Goal: Task Accomplishment & Management: Use online tool/utility

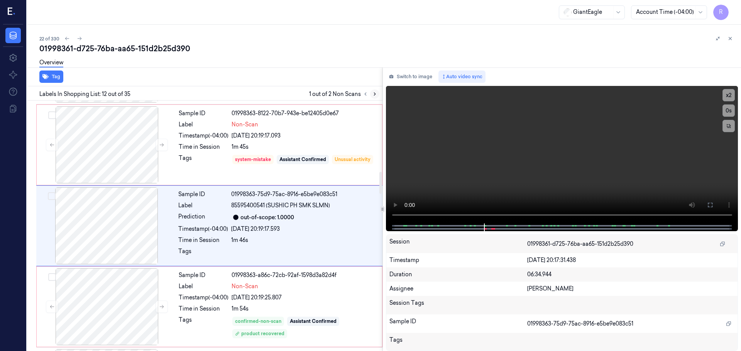
click at [371, 95] on button at bounding box center [374, 93] width 9 height 9
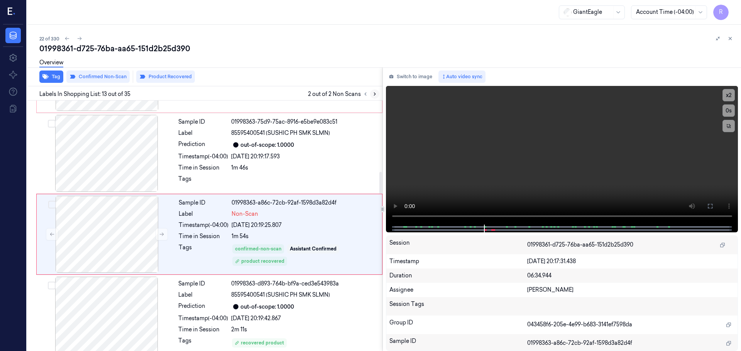
click at [372, 95] on icon at bounding box center [374, 93] width 5 height 5
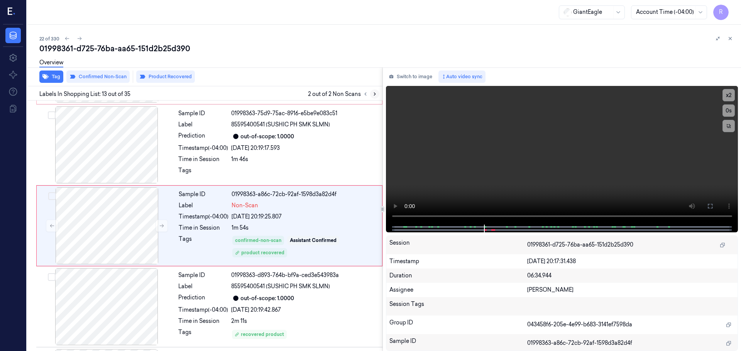
click at [372, 95] on icon at bounding box center [374, 93] width 5 height 5
drag, startPoint x: 372, startPoint y: 95, endPoint x: 345, endPoint y: 137, distance: 49.3
click at [373, 99] on div "Labels In Shopping List: 13 out of 35 2 out of 2 Non Scans" at bounding box center [203, 93] width 358 height 14
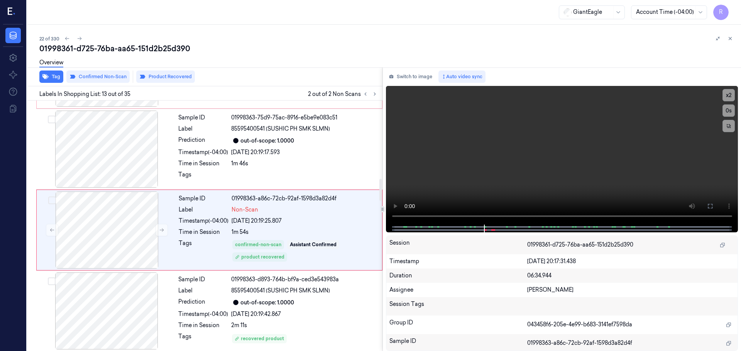
scroll to position [887, 0]
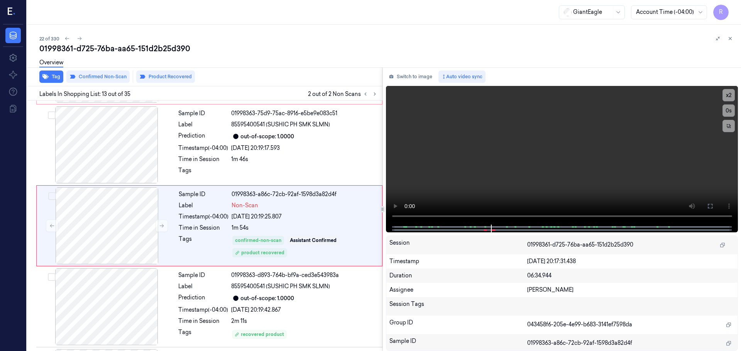
click at [731, 38] on icon at bounding box center [729, 38] width 5 height 5
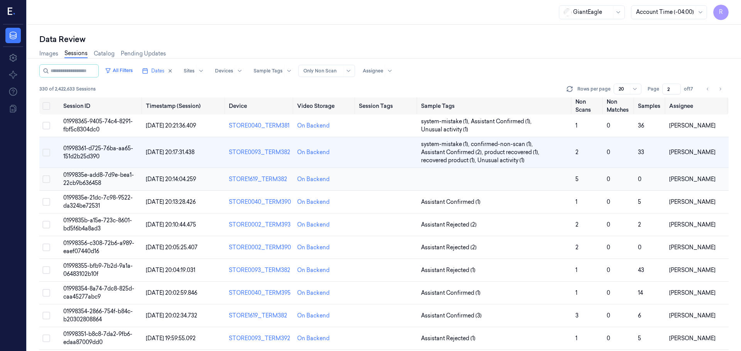
click at [525, 185] on td at bounding box center [495, 179] width 154 height 23
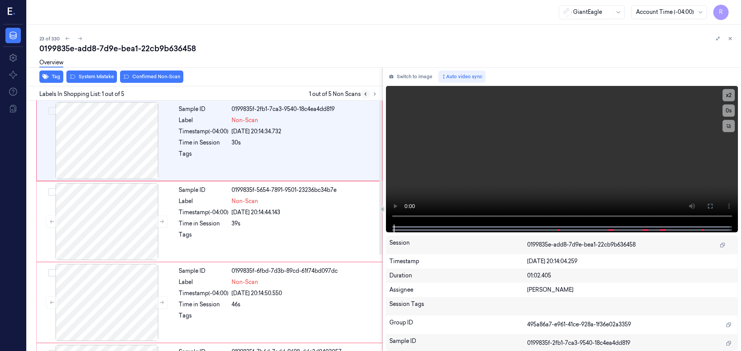
click at [365, 96] on icon at bounding box center [365, 93] width 5 height 5
click at [366, 96] on icon at bounding box center [365, 93] width 5 height 5
drag, startPoint x: 366, startPoint y: 96, endPoint x: 356, endPoint y: 107, distance: 15.3
click at [367, 96] on icon at bounding box center [365, 93] width 5 height 5
click at [726, 96] on button "x 2" at bounding box center [728, 95] width 12 height 12
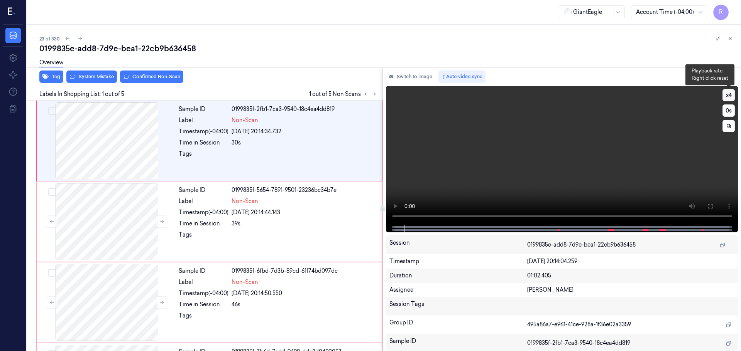
click at [727, 96] on button "x 4" at bounding box center [728, 95] width 12 height 12
click at [132, 151] on div at bounding box center [106, 140] width 137 height 77
click at [728, 96] on button "x 1" at bounding box center [728, 95] width 12 height 12
click at [728, 96] on button "x 2" at bounding box center [728, 95] width 12 height 12
click at [727, 98] on button "x 4" at bounding box center [728, 95] width 12 height 12
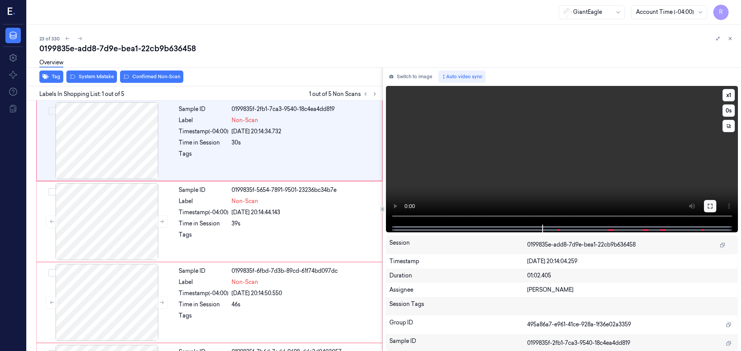
click at [712, 205] on icon at bounding box center [709, 206] width 5 height 5
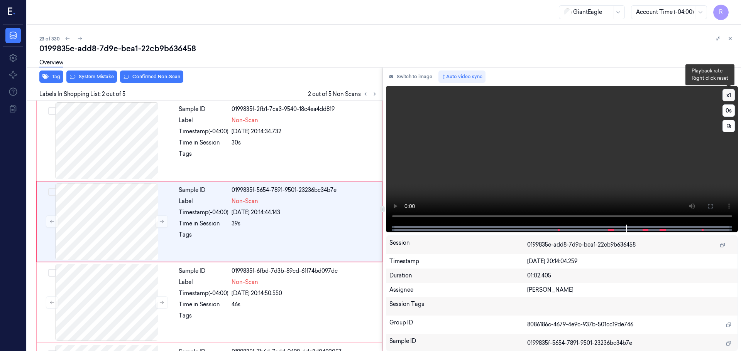
click at [728, 99] on button "x 1" at bounding box center [728, 95] width 12 height 12
click at [728, 99] on button "x 2" at bounding box center [728, 95] width 12 height 12
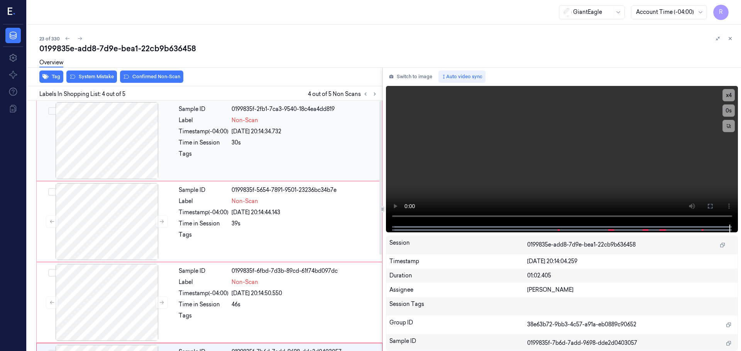
click at [242, 166] on div "Sample ID 0199835f-2fb1-7ca3-9540-18c4ea4dd819 Label Non-Scan Timestamp (-04:00…" at bounding box center [278, 140] width 205 height 77
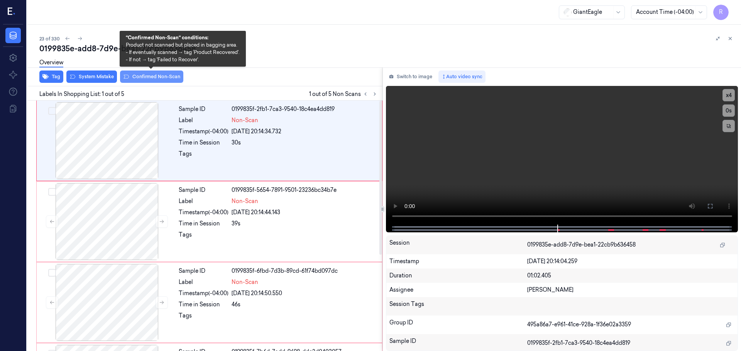
click at [136, 75] on button "Confirmed Non-Scan" at bounding box center [151, 77] width 63 height 12
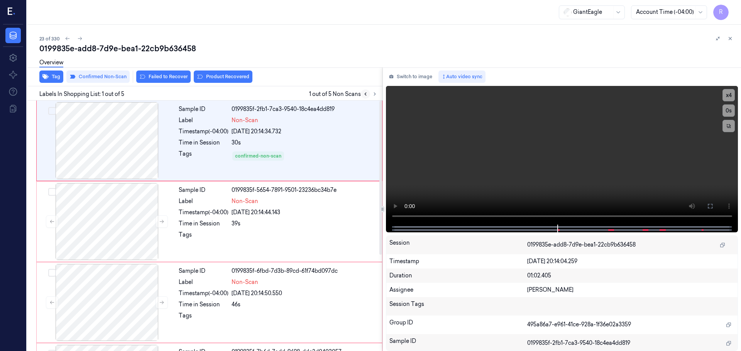
click at [369, 94] on button at bounding box center [365, 93] width 9 height 9
click at [372, 95] on icon at bounding box center [374, 93] width 5 height 5
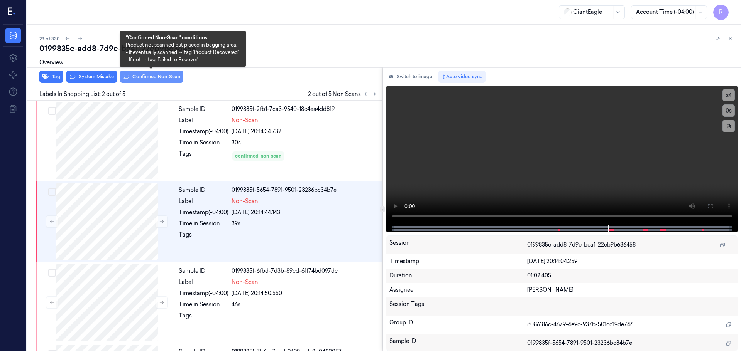
click at [143, 79] on button "Confirmed Non-Scan" at bounding box center [151, 77] width 63 height 12
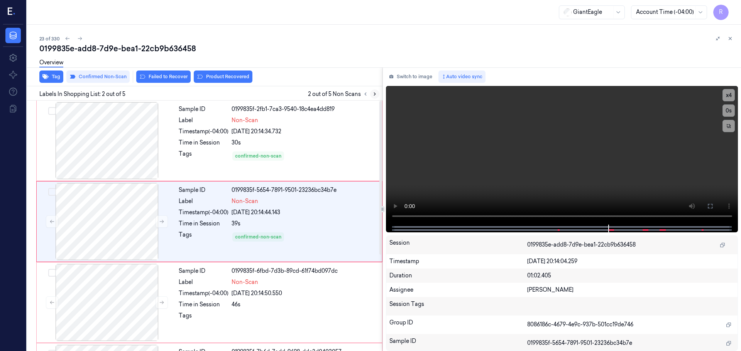
click at [374, 95] on icon at bounding box center [374, 93] width 5 height 5
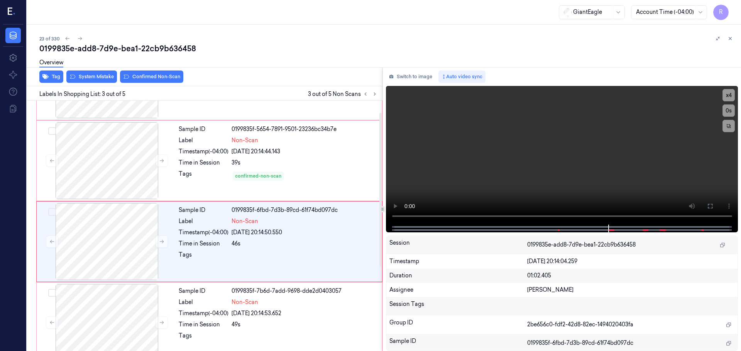
scroll to position [77, 0]
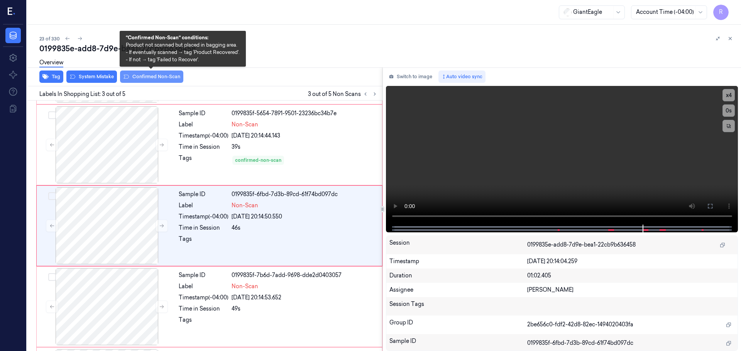
click at [164, 74] on button "Confirmed Non-Scan" at bounding box center [151, 77] width 63 height 12
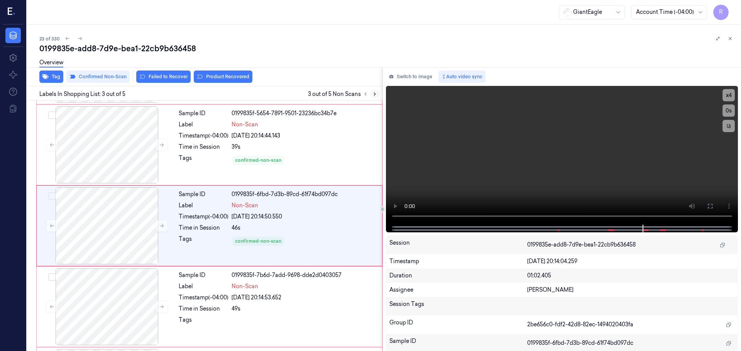
click at [376, 93] on icon at bounding box center [374, 93] width 5 height 5
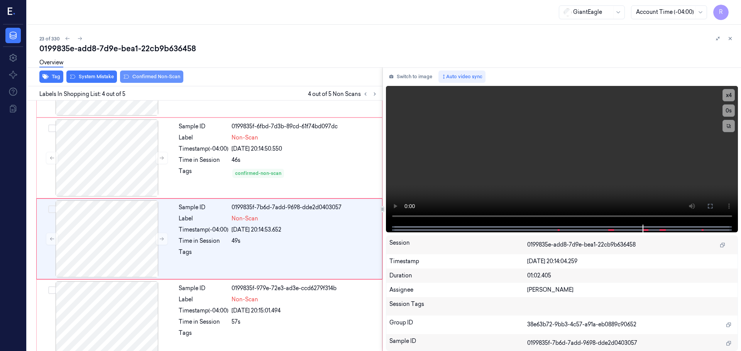
scroll to position [157, 0]
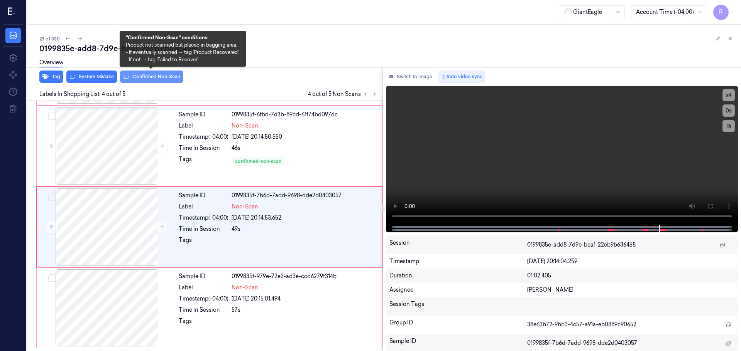
click at [155, 76] on button "Confirmed Non-Scan" at bounding box center [151, 77] width 63 height 12
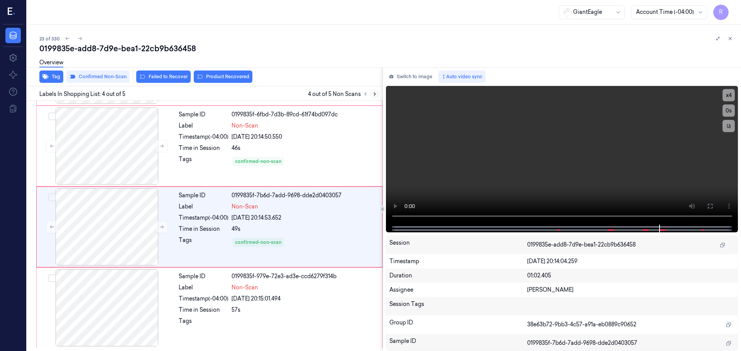
click at [378, 95] on button at bounding box center [374, 93] width 9 height 9
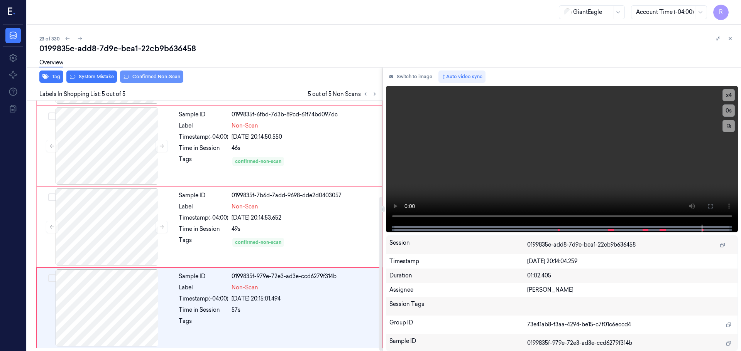
click at [173, 76] on button "Confirmed Non-Scan" at bounding box center [151, 77] width 63 height 12
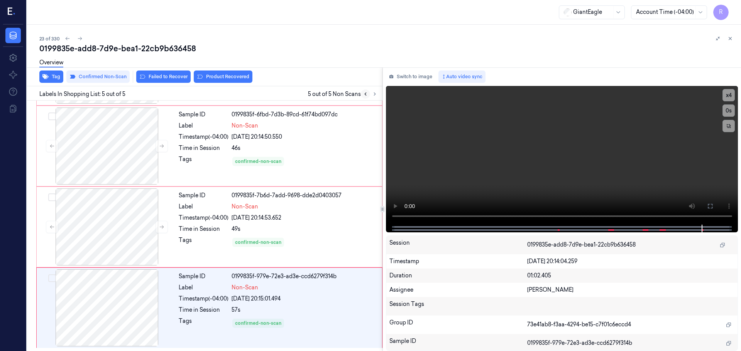
click at [365, 93] on icon at bounding box center [366, 94] width 2 height 3
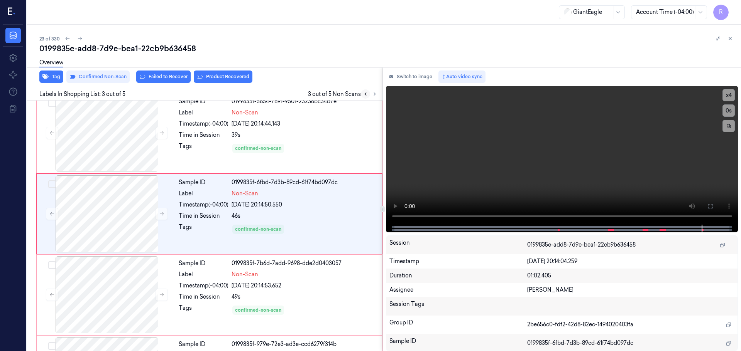
click at [365, 93] on icon at bounding box center [366, 94] width 2 height 3
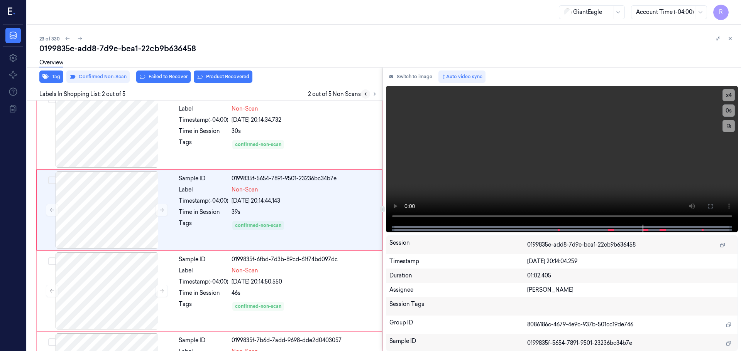
click at [365, 93] on icon at bounding box center [366, 94] width 2 height 3
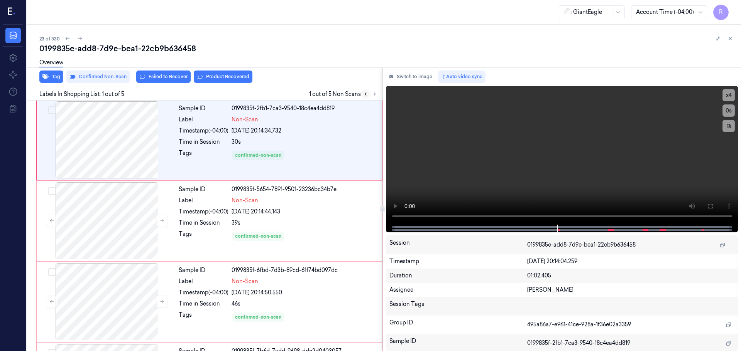
scroll to position [0, 0]
click at [365, 93] on icon at bounding box center [366, 94] width 2 height 3
click at [365, 94] on icon at bounding box center [365, 93] width 5 height 5
click at [377, 94] on icon at bounding box center [374, 93] width 5 height 5
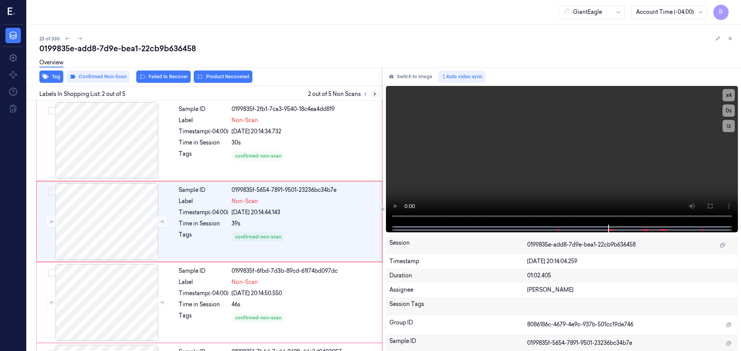
click at [376, 94] on icon at bounding box center [374, 93] width 5 height 5
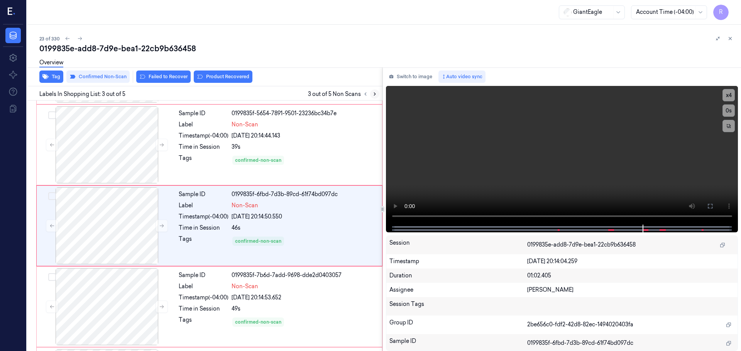
click at [376, 94] on icon at bounding box center [374, 93] width 5 height 5
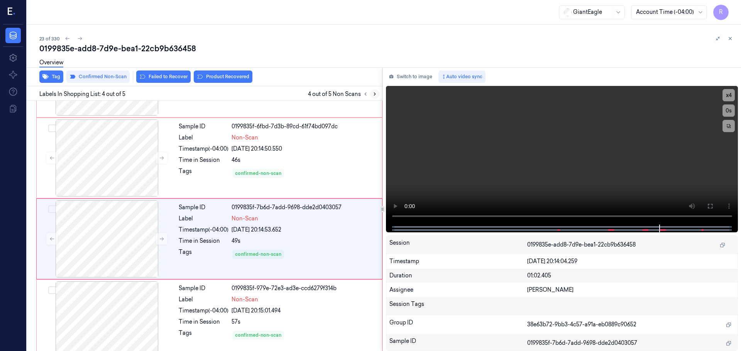
scroll to position [157, 0]
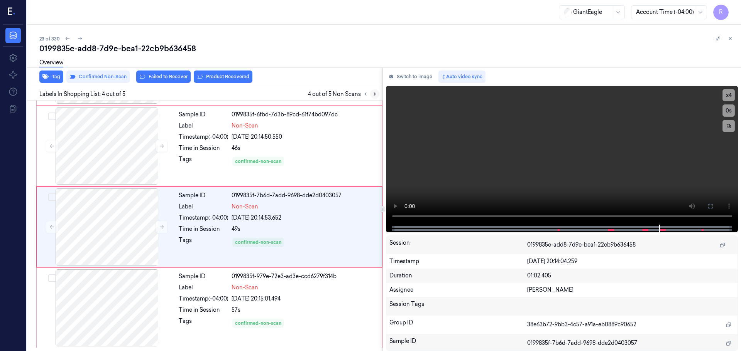
click at [376, 94] on icon at bounding box center [374, 93] width 5 height 5
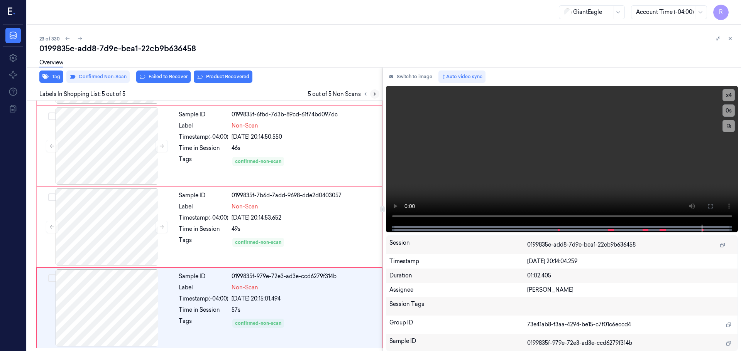
click at [373, 95] on icon at bounding box center [374, 93] width 5 height 5
click at [122, 242] on div at bounding box center [106, 227] width 137 height 77
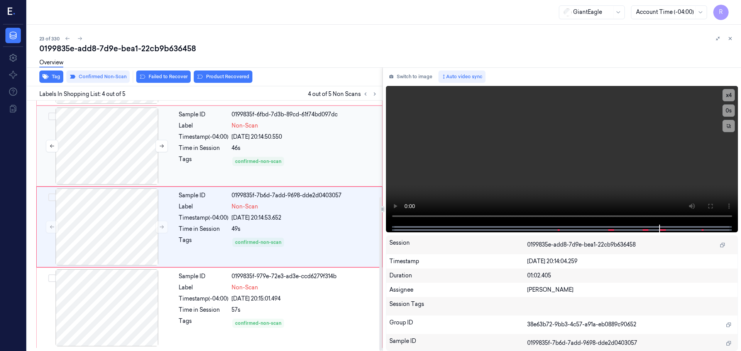
click at [140, 162] on div at bounding box center [106, 146] width 137 height 77
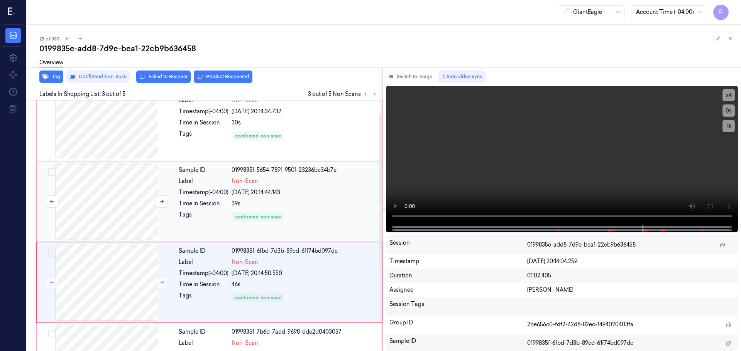
scroll to position [0, 0]
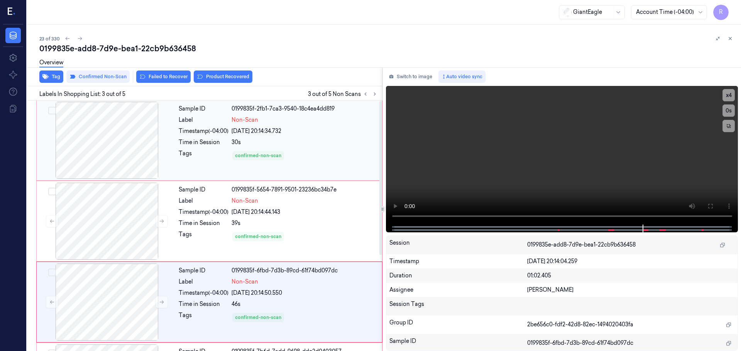
click at [132, 150] on div at bounding box center [106, 140] width 137 height 77
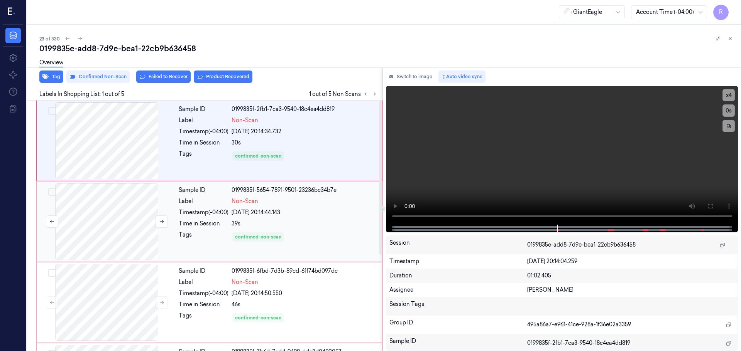
click at [108, 216] on div at bounding box center [106, 221] width 137 height 77
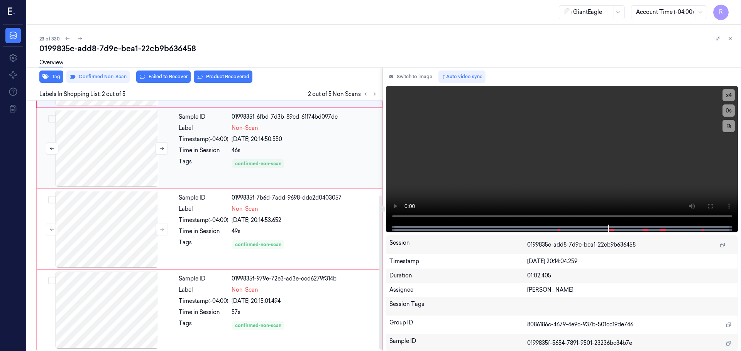
click at [106, 167] on div at bounding box center [106, 148] width 137 height 77
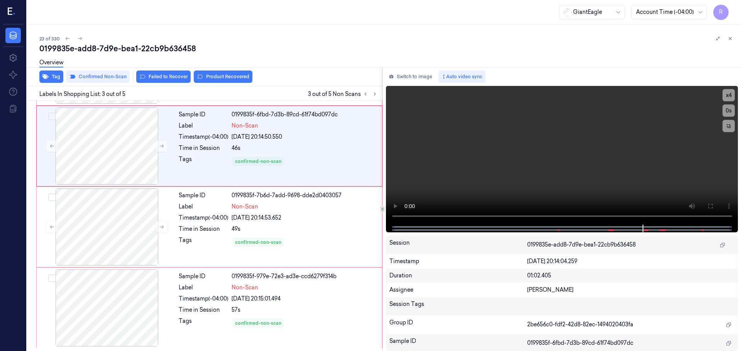
scroll to position [77, 0]
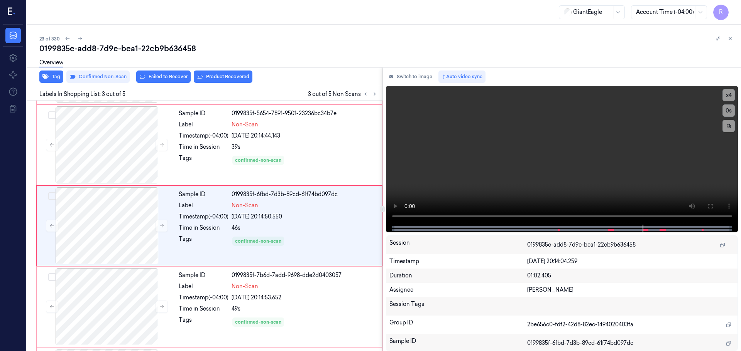
click at [728, 38] on icon at bounding box center [729, 38] width 5 height 5
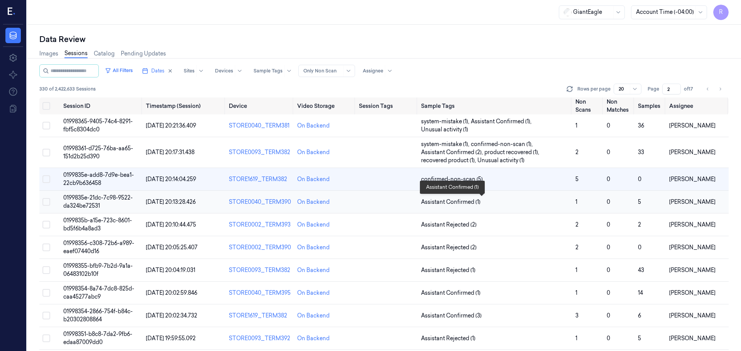
click at [520, 206] on span "Assistant Confirmed (1)" at bounding box center [495, 202] width 148 height 8
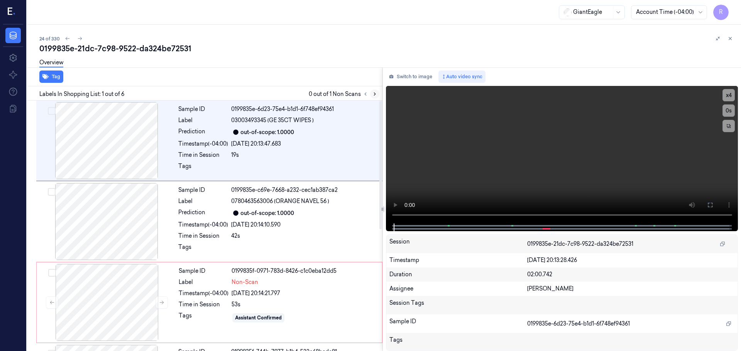
click at [376, 96] on button at bounding box center [374, 93] width 9 height 9
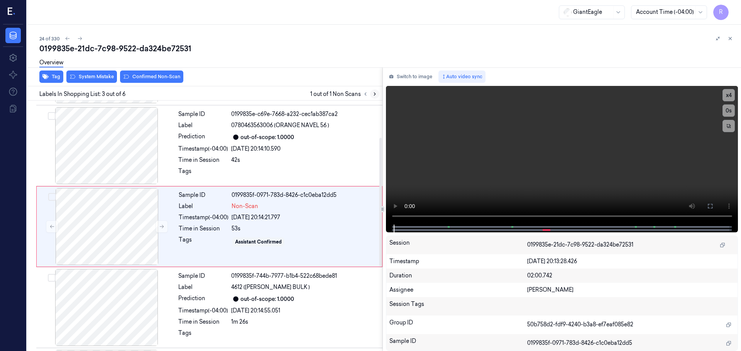
scroll to position [77, 0]
click at [162, 229] on button at bounding box center [161, 226] width 12 height 12
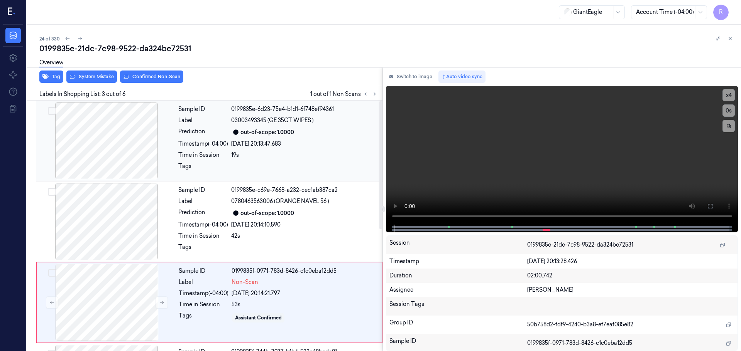
click at [111, 151] on div at bounding box center [106, 140] width 137 height 77
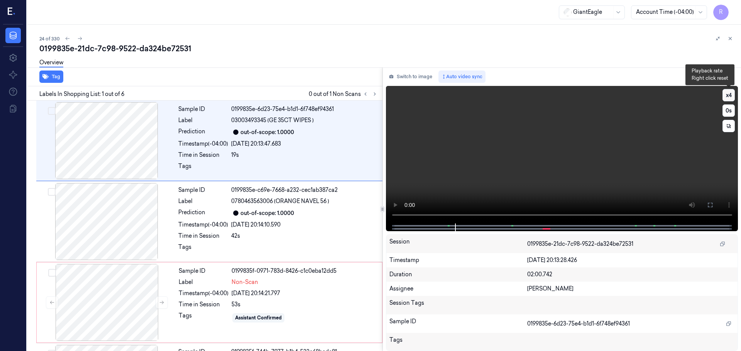
click at [731, 94] on button "x 4" at bounding box center [728, 95] width 12 height 12
click at [731, 97] on button "x 1" at bounding box center [728, 95] width 12 height 12
click at [715, 203] on button at bounding box center [710, 205] width 12 height 12
click at [704, 210] on button at bounding box center [710, 205] width 12 height 12
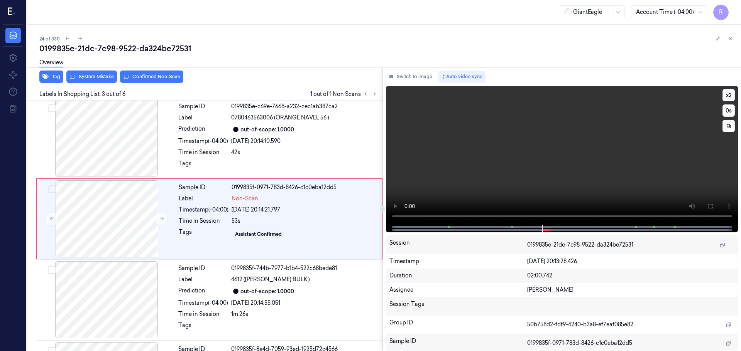
scroll to position [77, 0]
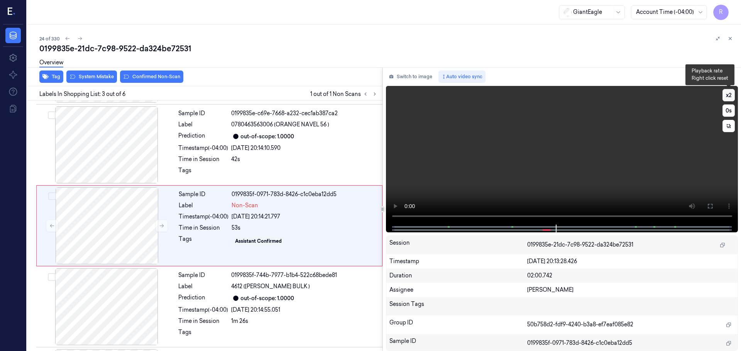
click at [730, 95] on button "x 2" at bounding box center [728, 95] width 12 height 12
click at [730, 95] on button "x 4" at bounding box center [728, 95] width 12 height 12
click at [157, 224] on button at bounding box center [161, 226] width 12 height 12
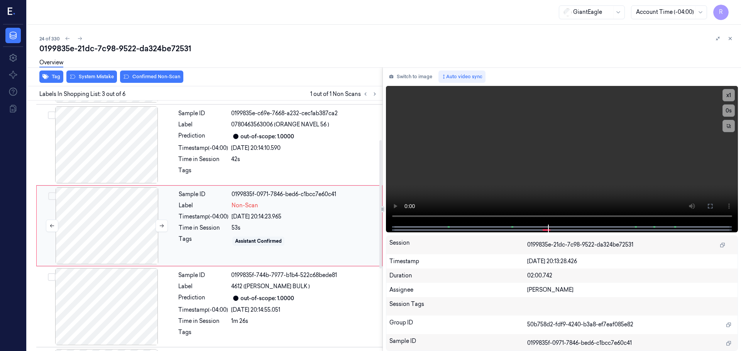
drag, startPoint x: 157, startPoint y: 224, endPoint x: 153, endPoint y: 222, distance: 4.3
click at [157, 224] on button at bounding box center [161, 226] width 12 height 12
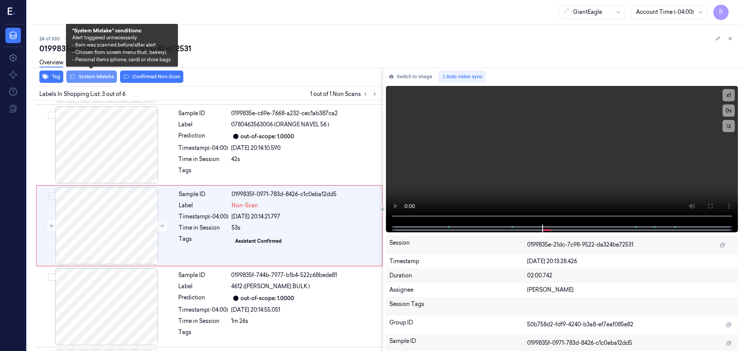
click at [81, 80] on button "System Mistake" at bounding box center [91, 77] width 51 height 12
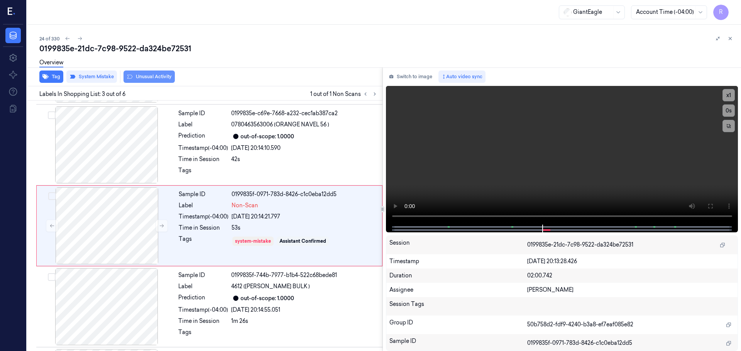
click at [154, 79] on button "Unusual Activity" at bounding box center [148, 77] width 51 height 12
click at [187, 139] on div "Prediction" at bounding box center [203, 136] width 50 height 9
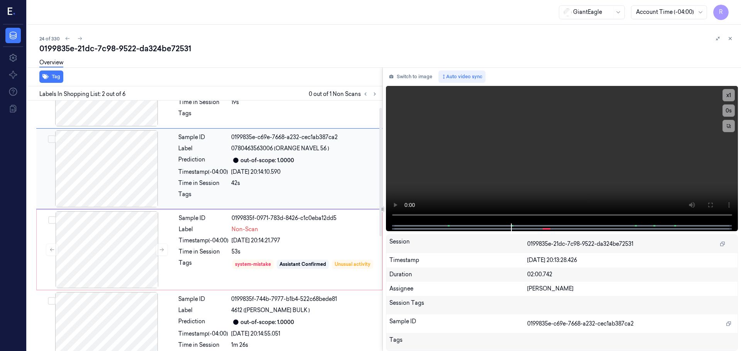
scroll to position [0, 0]
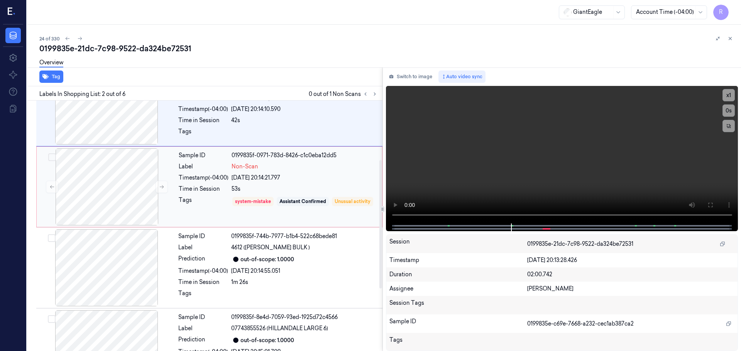
click at [196, 178] on div "Timestamp (-04:00)" at bounding box center [204, 178] width 50 height 8
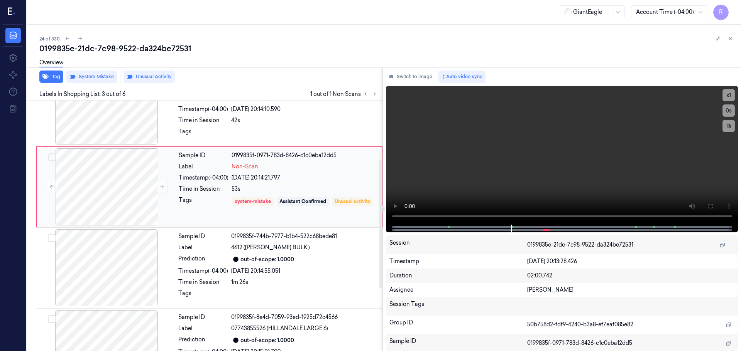
scroll to position [77, 0]
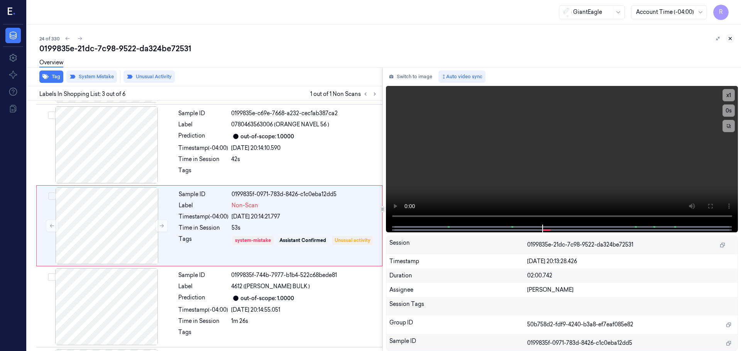
click at [730, 38] on icon at bounding box center [729, 38] width 5 height 5
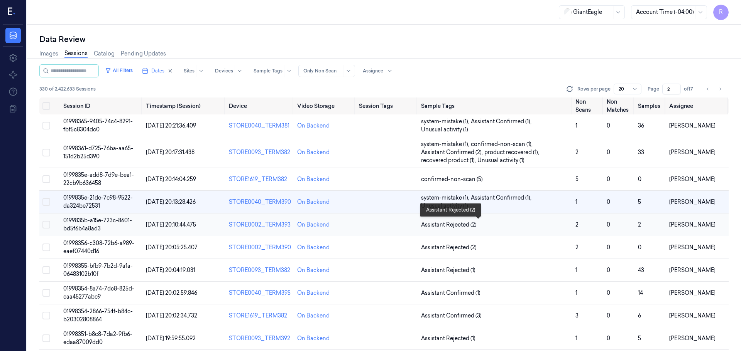
click at [520, 225] on span "Assistant Rejected (2)" at bounding box center [495, 225] width 148 height 8
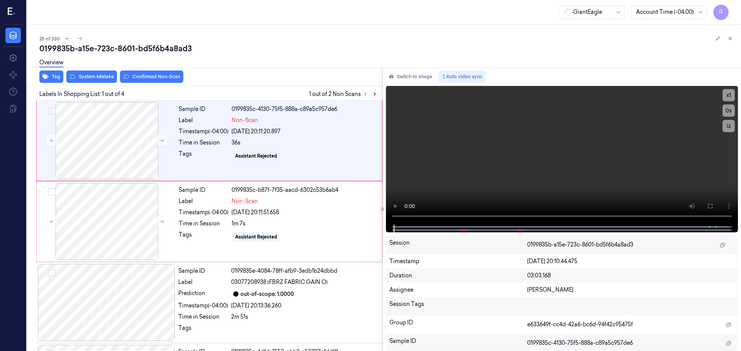
click at [373, 91] on button at bounding box center [374, 93] width 9 height 9
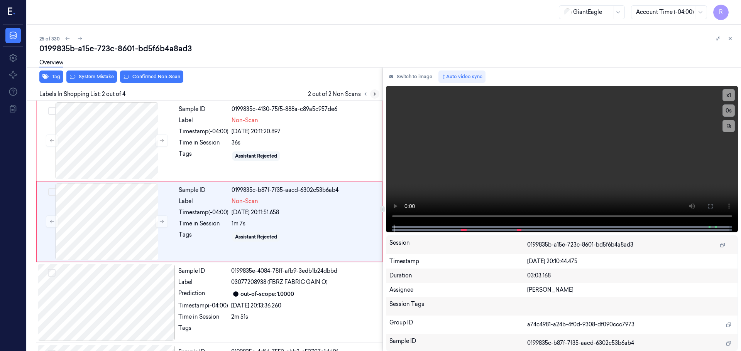
click at [374, 92] on icon at bounding box center [374, 93] width 5 height 5
click at [375, 92] on icon at bounding box center [374, 93] width 5 height 5
click at [101, 147] on div at bounding box center [106, 140] width 137 height 77
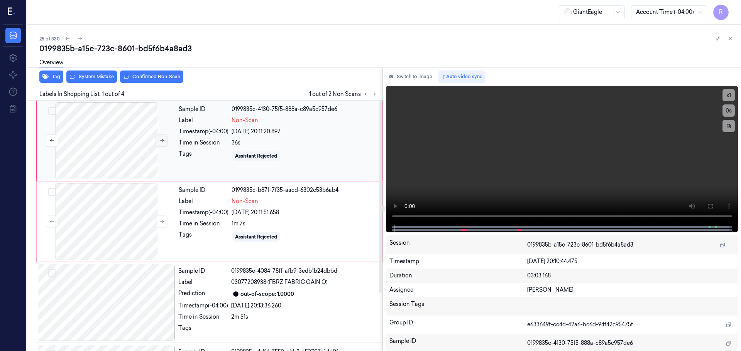
click at [164, 145] on button at bounding box center [161, 141] width 12 height 12
click at [165, 225] on button at bounding box center [161, 222] width 12 height 12
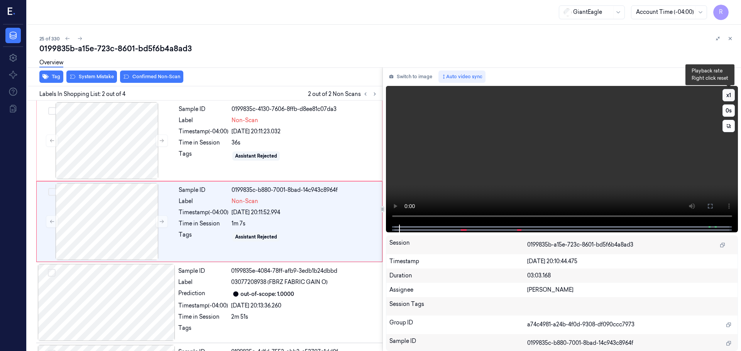
click at [730, 98] on button "x 1" at bounding box center [728, 95] width 12 height 12
click at [725, 97] on button "x 2" at bounding box center [728, 95] width 12 height 12
click at [725, 97] on button "x 4" at bounding box center [728, 95] width 12 height 12
click at [725, 97] on button "x 1" at bounding box center [728, 95] width 12 height 12
click at [725, 97] on button "x 2" at bounding box center [728, 95] width 12 height 12
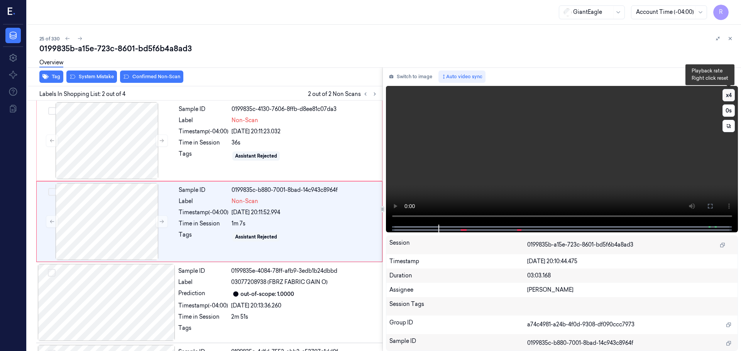
click at [725, 97] on button "x 4" at bounding box center [728, 95] width 12 height 12
click at [725, 97] on button "x 1" at bounding box center [728, 95] width 12 height 12
click at [725, 97] on button "x 2" at bounding box center [728, 95] width 12 height 12
click at [725, 97] on button "x 4" at bounding box center [728, 95] width 12 height 12
click at [725, 97] on button "x 1" at bounding box center [728, 95] width 12 height 12
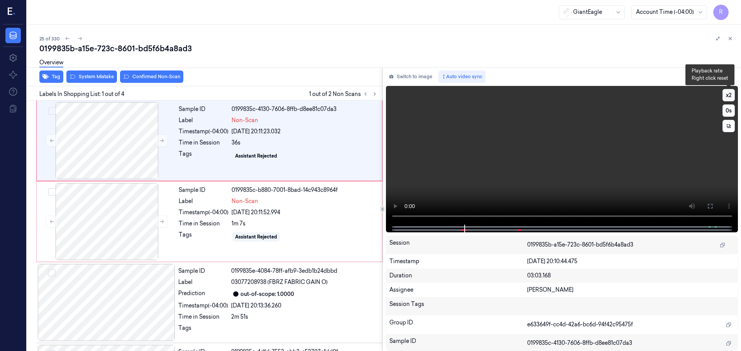
click at [726, 99] on button "x 2" at bounding box center [728, 95] width 12 height 12
drag, startPoint x: 712, startPoint y: 201, endPoint x: 712, endPoint y: 249, distance: 47.8
click at [712, 203] on button at bounding box center [710, 206] width 12 height 12
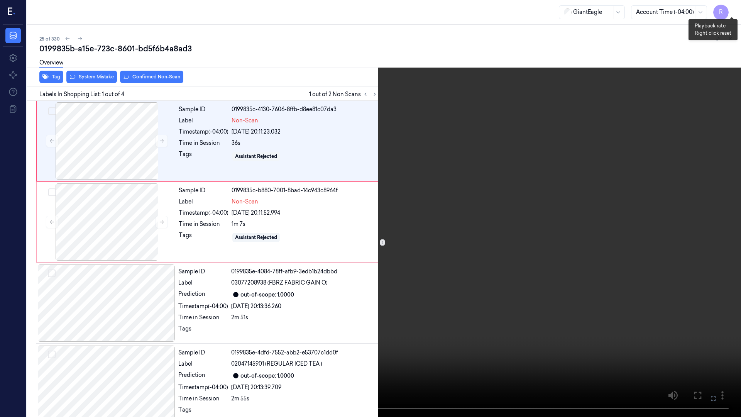
click at [732, 11] on button "x 1" at bounding box center [731, 9] width 12 height 12
click at [732, 11] on button "x 2" at bounding box center [731, 9] width 12 height 12
click at [731, 10] on button "x 4" at bounding box center [731, 9] width 12 height 12
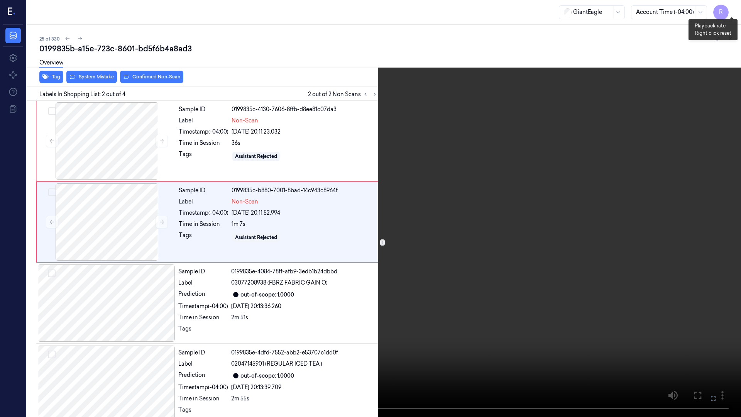
click at [732, 4] on button "x 1" at bounding box center [731, 9] width 12 height 12
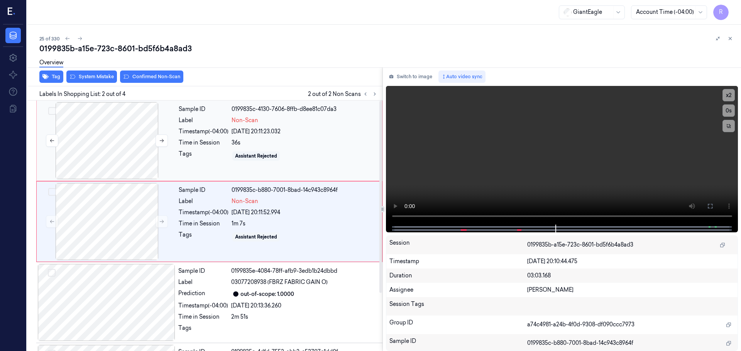
click at [86, 142] on div at bounding box center [106, 140] width 137 height 77
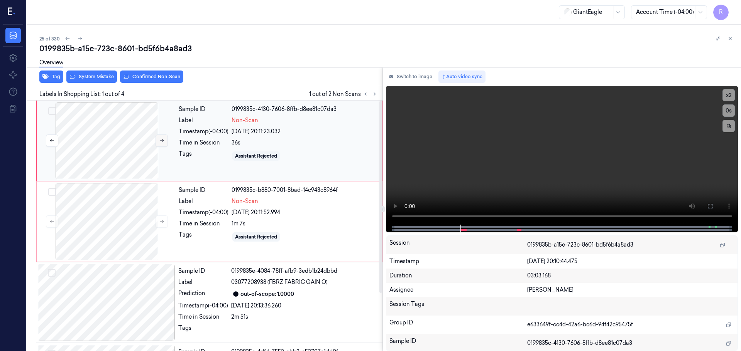
click at [159, 140] on button at bounding box center [161, 141] width 12 height 12
click at [159, 140] on icon at bounding box center [161, 140] width 5 height 5
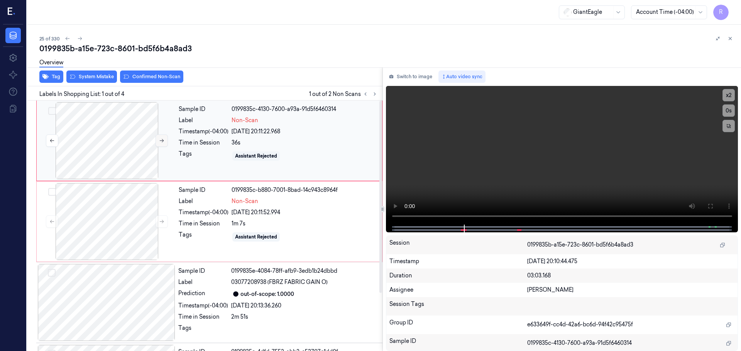
click at [159, 140] on icon at bounding box center [161, 140] width 5 height 5
click at [127, 220] on div at bounding box center [106, 221] width 137 height 77
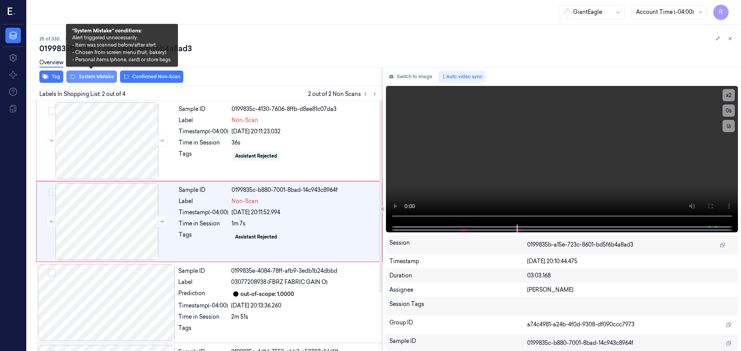
click at [98, 74] on button "System Mistake" at bounding box center [91, 77] width 51 height 12
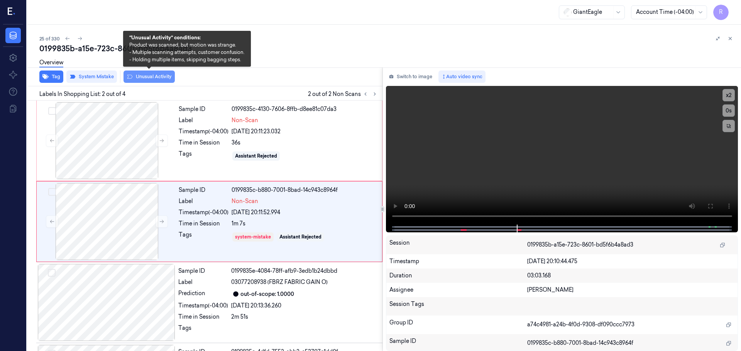
click at [140, 76] on button "Unusual Activity" at bounding box center [148, 77] width 51 height 12
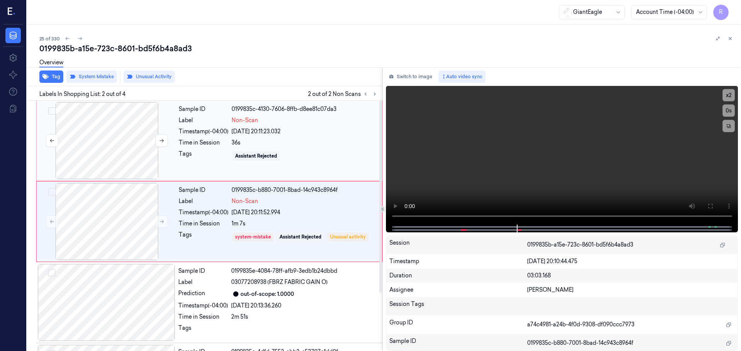
click at [134, 134] on div at bounding box center [106, 140] width 137 height 77
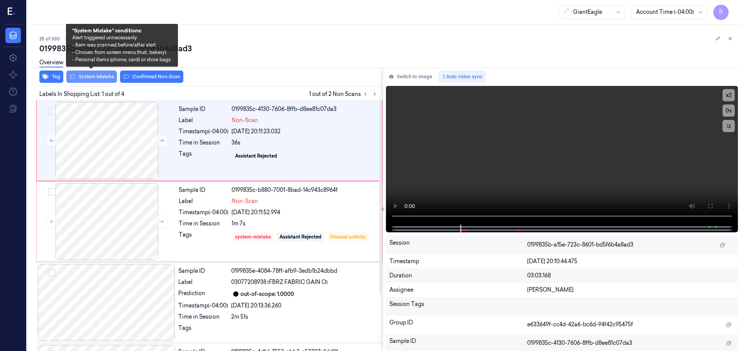
click at [108, 79] on button "System Mistake" at bounding box center [91, 77] width 51 height 12
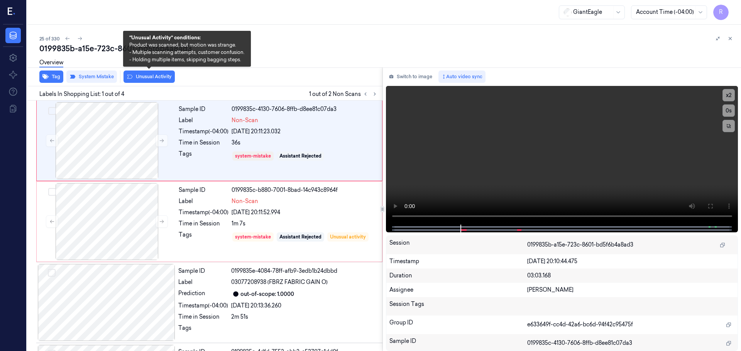
click at [137, 77] on button "Unusual Activity" at bounding box center [148, 77] width 51 height 12
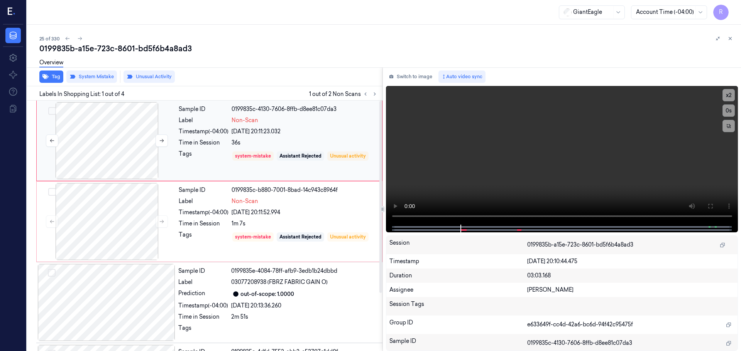
click at [120, 135] on div at bounding box center [106, 140] width 137 height 77
click at [130, 156] on div at bounding box center [106, 140] width 137 height 77
click at [161, 140] on icon at bounding box center [161, 140] width 5 height 5
click at [133, 208] on div at bounding box center [106, 221] width 137 height 77
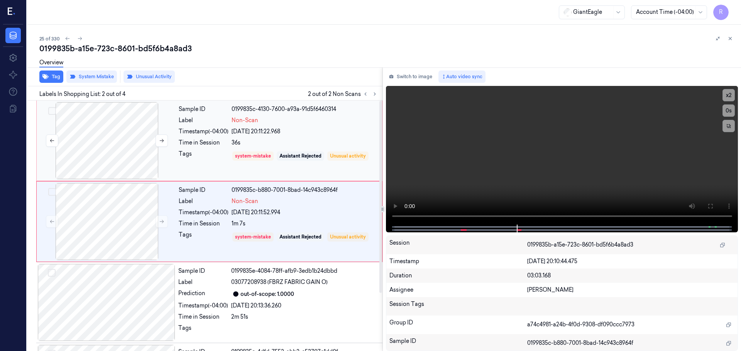
click at [110, 157] on div at bounding box center [106, 140] width 137 height 77
click at [112, 228] on div at bounding box center [106, 221] width 137 height 77
click at [130, 310] on div at bounding box center [106, 302] width 137 height 77
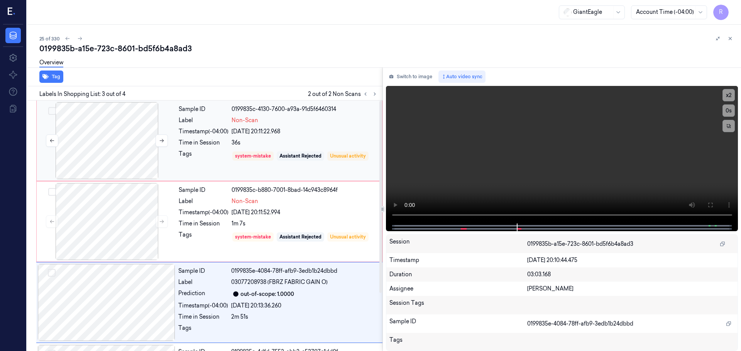
click at [120, 129] on div at bounding box center [106, 140] width 137 height 77
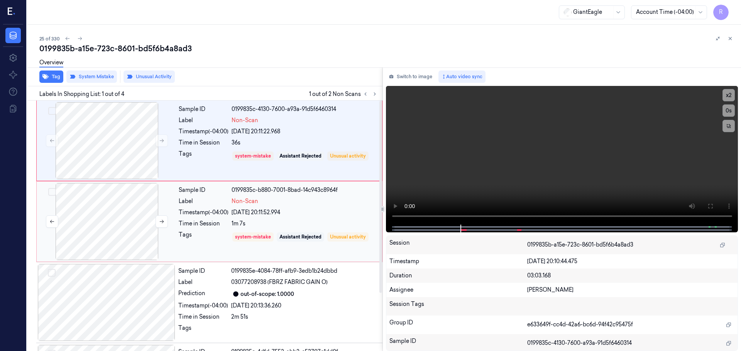
click at [127, 204] on div at bounding box center [106, 221] width 137 height 77
click at [241, 130] on div "[DATE] 20:11:22.968" at bounding box center [304, 132] width 146 height 8
click at [282, 214] on div "[DATE] 20:11:52.994" at bounding box center [304, 213] width 146 height 8
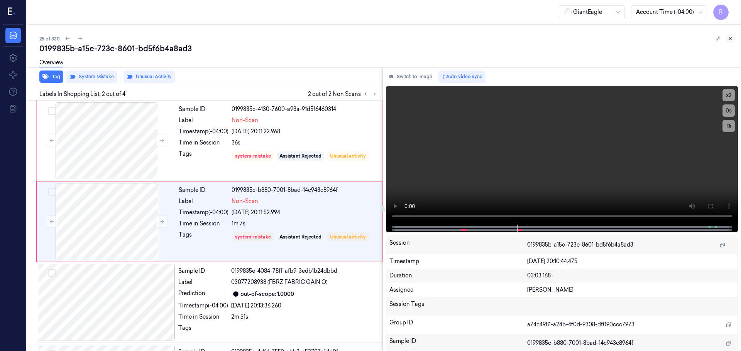
click at [731, 41] on icon at bounding box center [729, 38] width 5 height 5
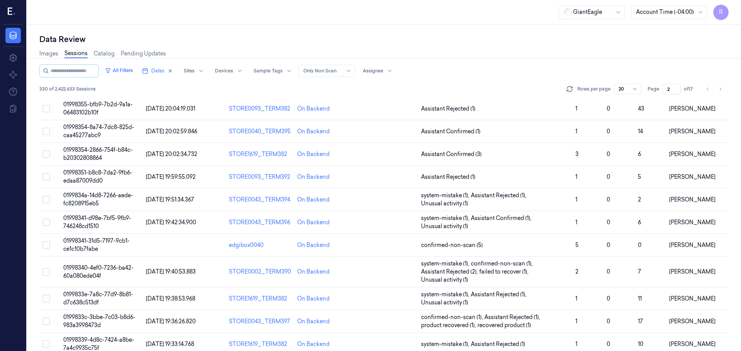
scroll to position [0, 0]
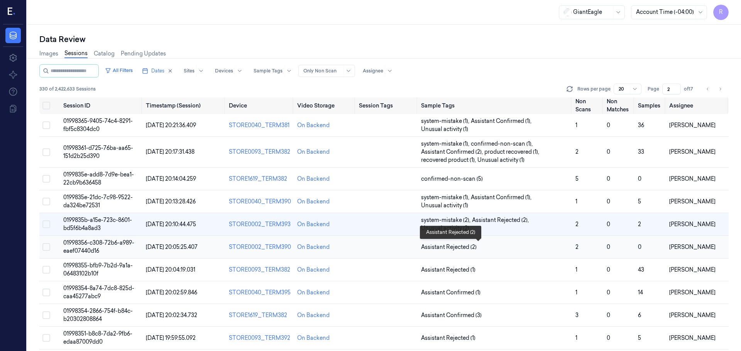
click at [552, 246] on span "Assistant Rejected (2)" at bounding box center [495, 247] width 148 height 8
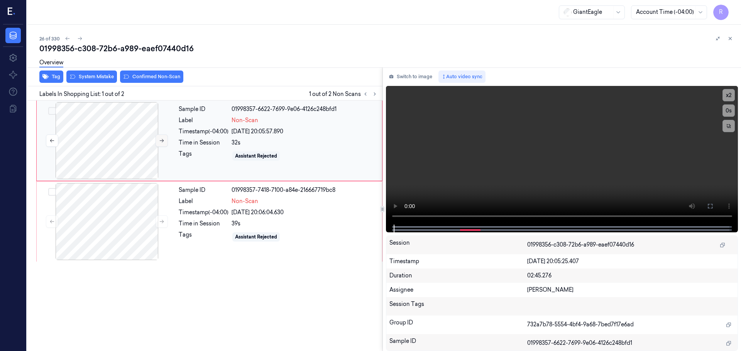
click at [160, 140] on icon at bounding box center [161, 140] width 5 height 5
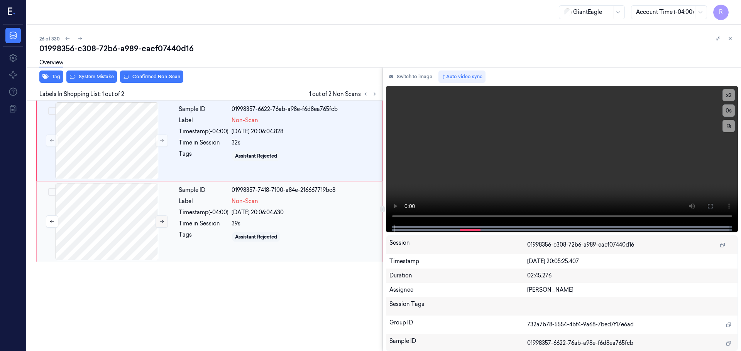
click at [162, 218] on button at bounding box center [161, 222] width 12 height 12
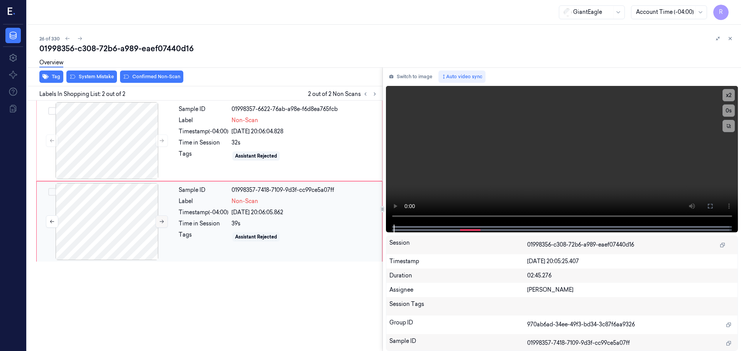
click at [162, 218] on button at bounding box center [161, 222] width 12 height 12
click at [161, 218] on button at bounding box center [161, 222] width 12 height 12
click at [159, 135] on button at bounding box center [161, 141] width 12 height 12
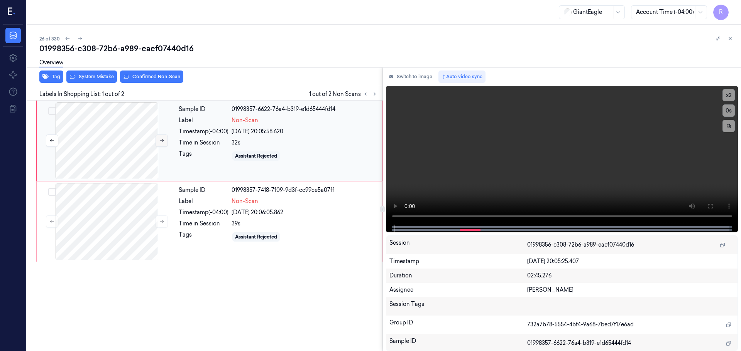
click at [159, 135] on button at bounding box center [161, 141] width 12 height 12
click at [164, 221] on icon at bounding box center [161, 221] width 5 height 5
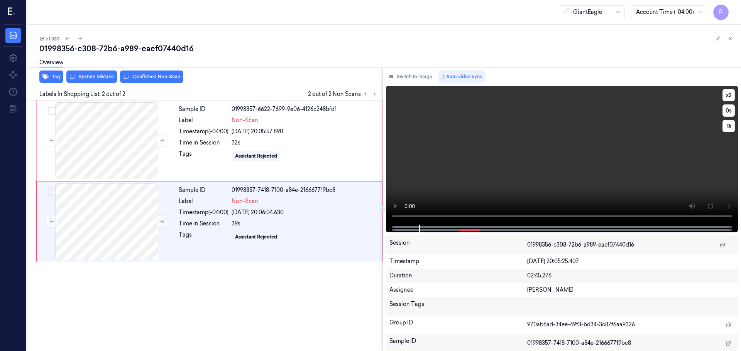
click at [730, 101] on div "x 2 0 s" at bounding box center [728, 110] width 12 height 43
click at [730, 98] on button "x 2" at bounding box center [728, 95] width 12 height 12
click at [730, 98] on button "x 4" at bounding box center [728, 95] width 12 height 12
click at [708, 207] on icon at bounding box center [710, 206] width 6 height 6
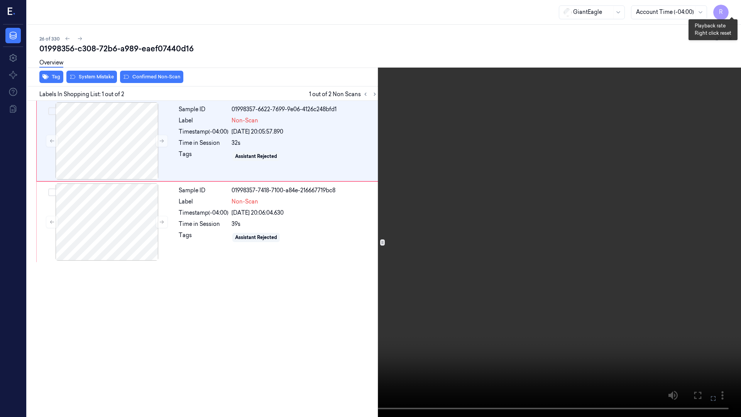
click at [733, 8] on button "x 1" at bounding box center [731, 9] width 12 height 12
click at [733, 8] on button "x 2" at bounding box center [731, 9] width 12 height 12
click at [725, 6] on button "x 4" at bounding box center [731, 9] width 12 height 12
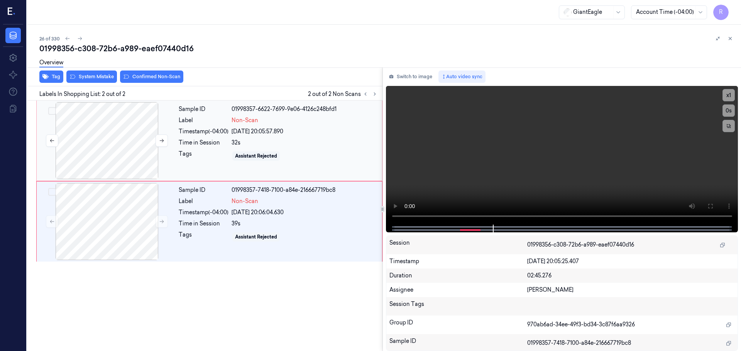
click at [132, 151] on div at bounding box center [106, 140] width 137 height 77
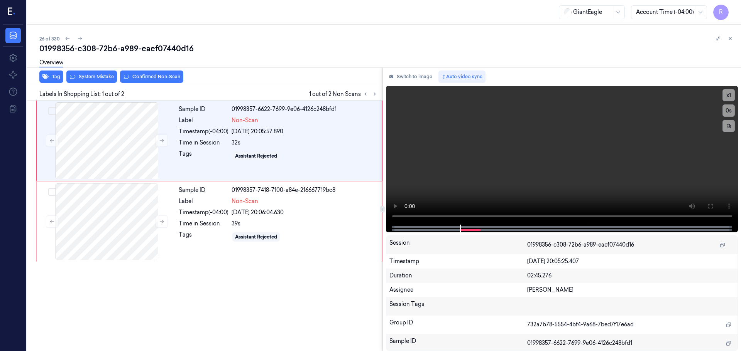
click at [99, 72] on div "Overview" at bounding box center [386, 64] width 695 height 20
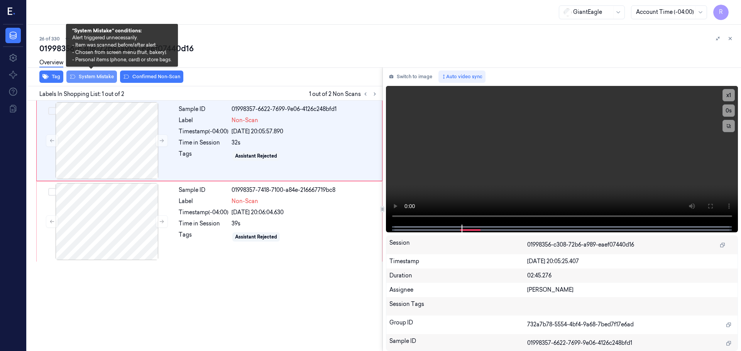
click at [96, 78] on button "System Mistake" at bounding box center [91, 77] width 51 height 12
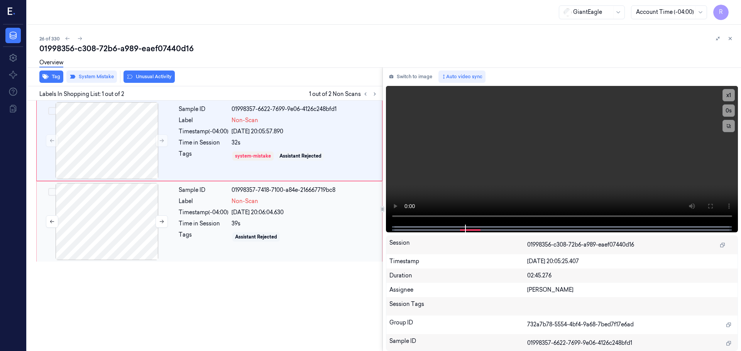
click at [141, 228] on div at bounding box center [106, 221] width 137 height 77
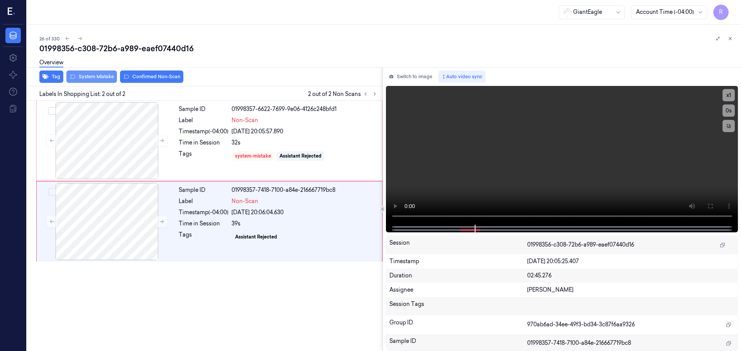
click at [95, 78] on button "System Mistake" at bounding box center [91, 77] width 51 height 12
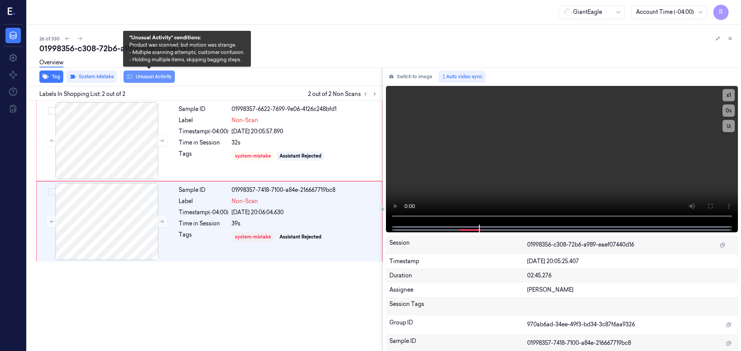
click at [144, 76] on button "Unusual Activity" at bounding box center [148, 77] width 51 height 12
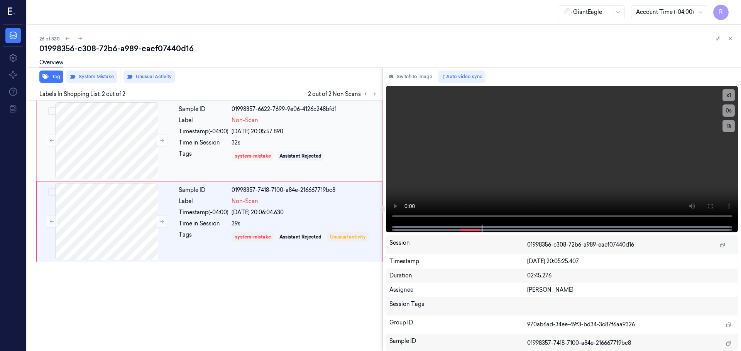
click at [194, 133] on div "Timestamp (-04:00)" at bounding box center [204, 132] width 50 height 8
click at [187, 225] on div "Time in Session" at bounding box center [204, 224] width 50 height 8
click at [188, 149] on div "Sample ID 01998357-6622-7699-9e06-4126c248bfd1 Label Non-Scan Timestamp (-04:00…" at bounding box center [278, 140] width 205 height 77
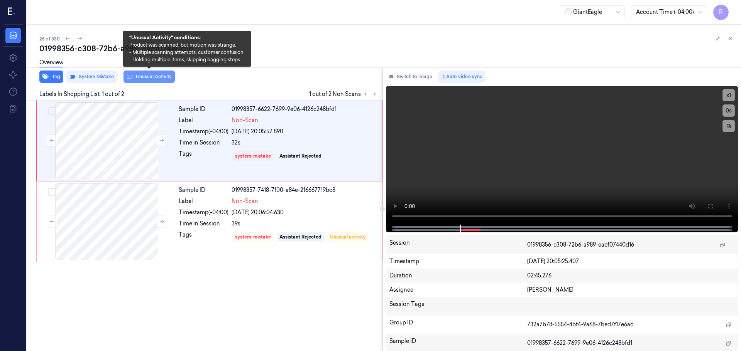
click at [148, 75] on button "Unusual Activity" at bounding box center [148, 77] width 51 height 12
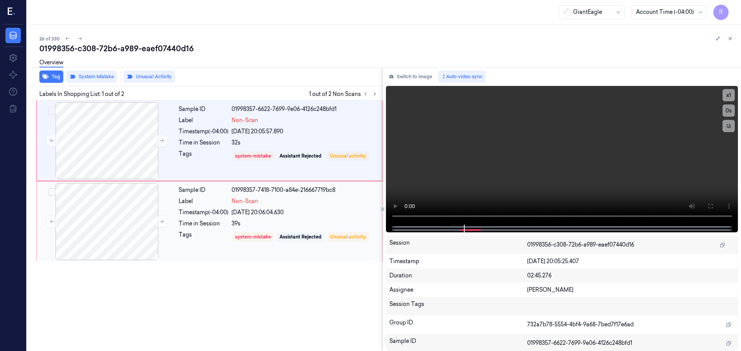
click at [204, 213] on div "Timestamp (-04:00)" at bounding box center [204, 213] width 50 height 8
click at [196, 161] on div "Tags" at bounding box center [204, 156] width 50 height 12
click at [213, 230] on div "Sample ID 01998357-7418-7100-a84e-216667719bc8 Label Non-Scan Timestamp (-04:00…" at bounding box center [278, 221] width 205 height 77
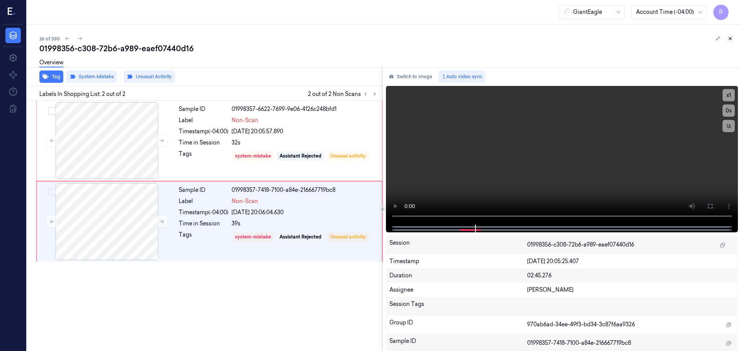
click at [730, 35] on button at bounding box center [729, 38] width 9 height 9
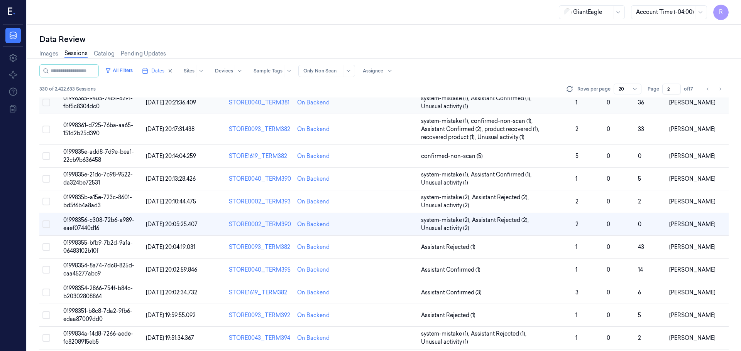
scroll to position [62, 0]
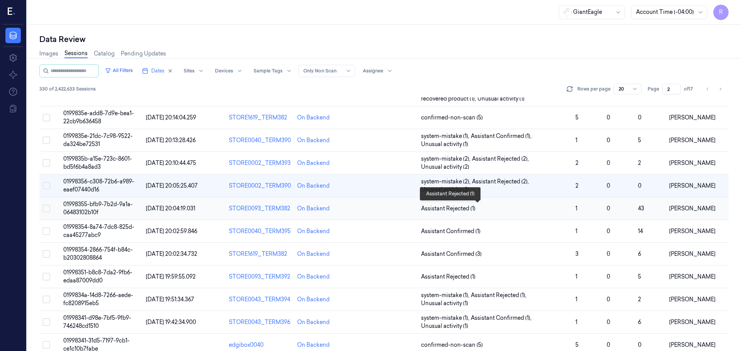
click at [504, 208] on span "Assistant Rejected (1)" at bounding box center [495, 209] width 148 height 8
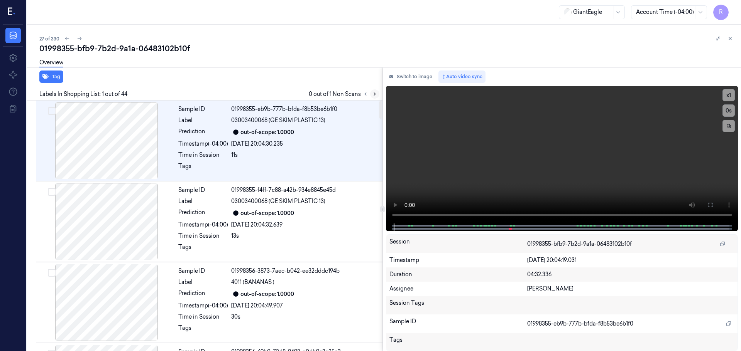
click at [376, 91] on button at bounding box center [374, 93] width 9 height 9
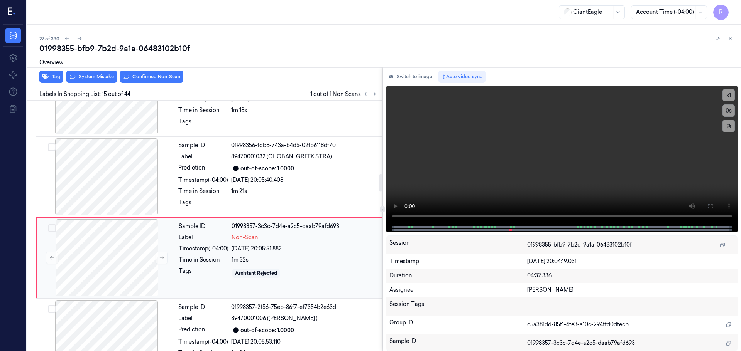
scroll to position [1049, 0]
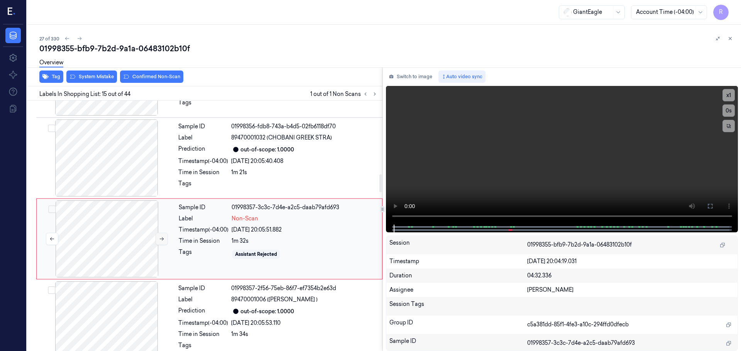
click at [164, 236] on icon at bounding box center [161, 238] width 5 height 5
click at [140, 159] on div at bounding box center [106, 158] width 137 height 77
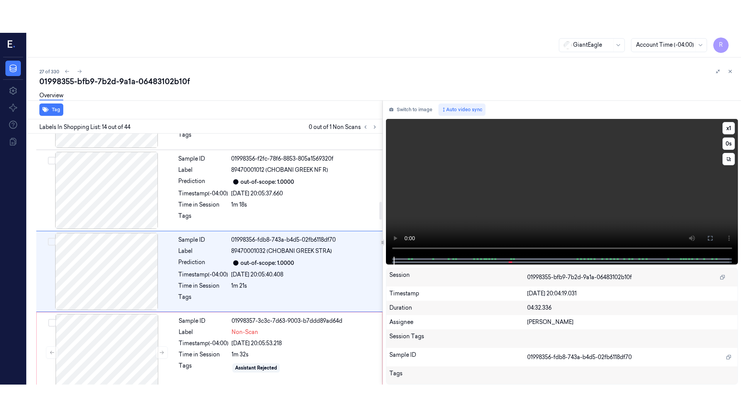
scroll to position [968, 0]
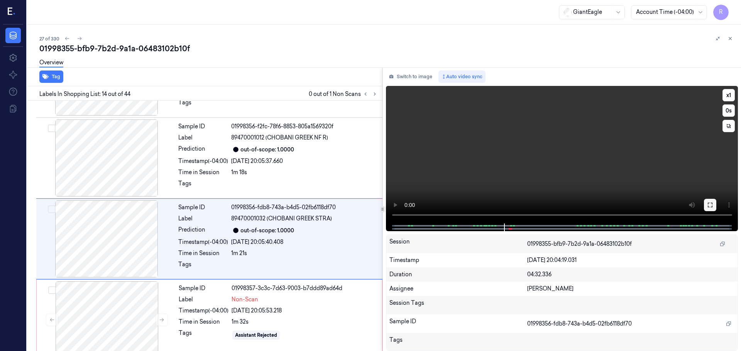
click at [709, 204] on icon at bounding box center [710, 205] width 6 height 6
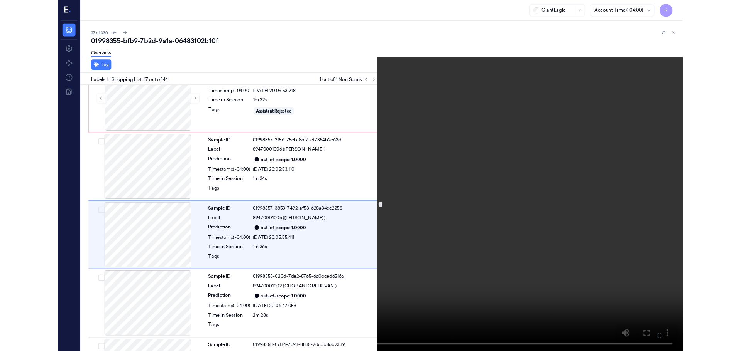
scroll to position [1178, 0]
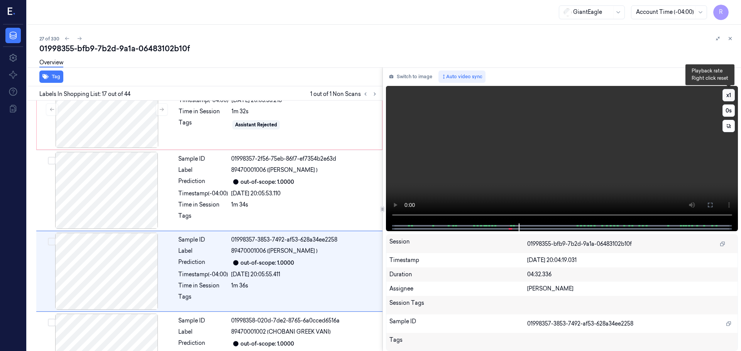
click at [724, 95] on button "x 1" at bounding box center [728, 95] width 12 height 12
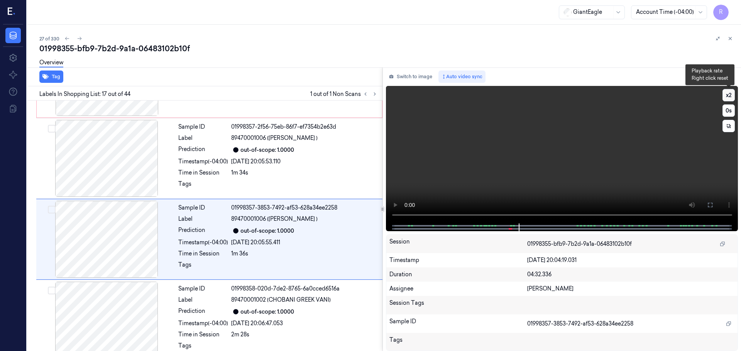
click at [724, 95] on button "x 2" at bounding box center [728, 95] width 12 height 12
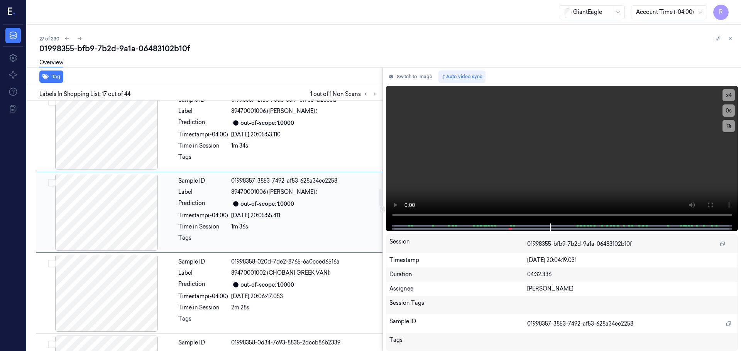
scroll to position [1249, 0]
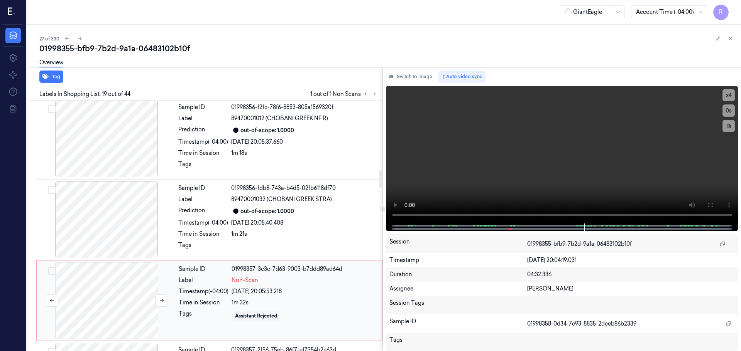
click at [116, 294] on div at bounding box center [106, 300] width 137 height 77
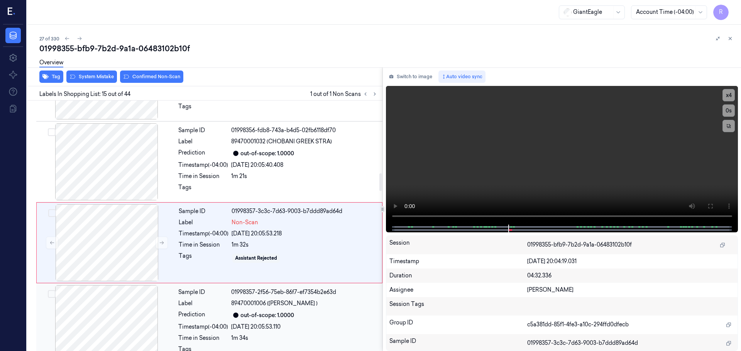
scroll to position [1049, 0]
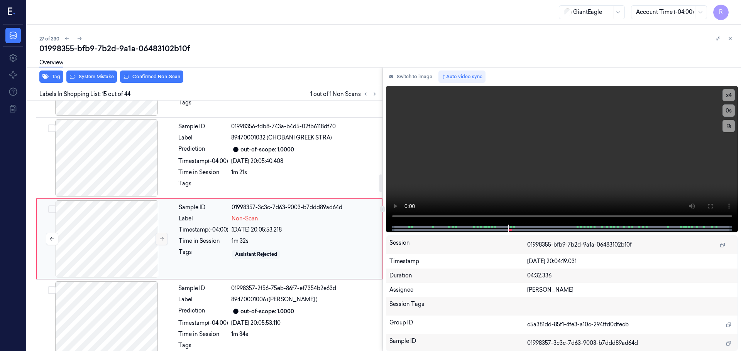
click at [163, 233] on button at bounding box center [161, 239] width 12 height 12
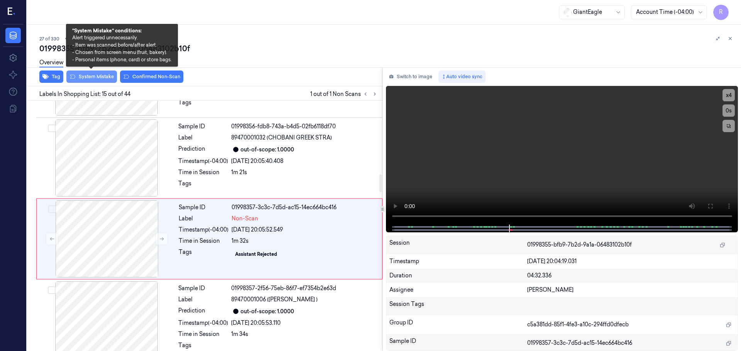
click at [109, 78] on button "System Mistake" at bounding box center [91, 77] width 51 height 12
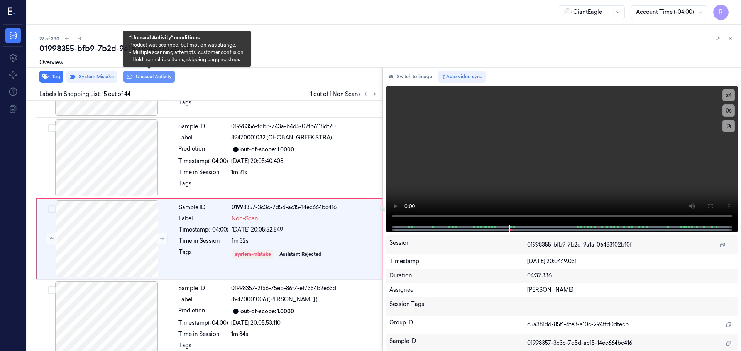
click at [142, 78] on button "Unusual Activity" at bounding box center [148, 77] width 51 height 12
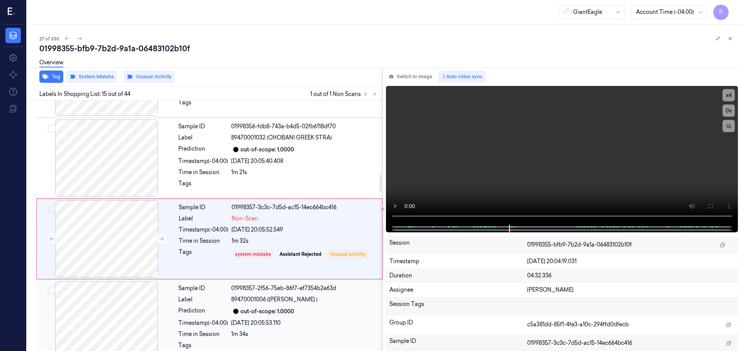
click at [187, 307] on div "Prediction" at bounding box center [203, 311] width 50 height 9
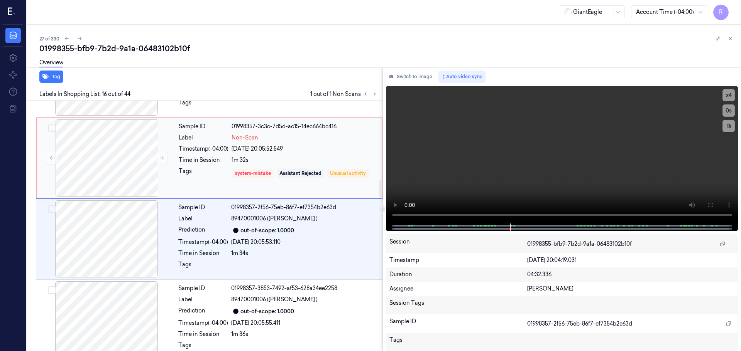
click at [196, 170] on div "Tags" at bounding box center [204, 173] width 50 height 12
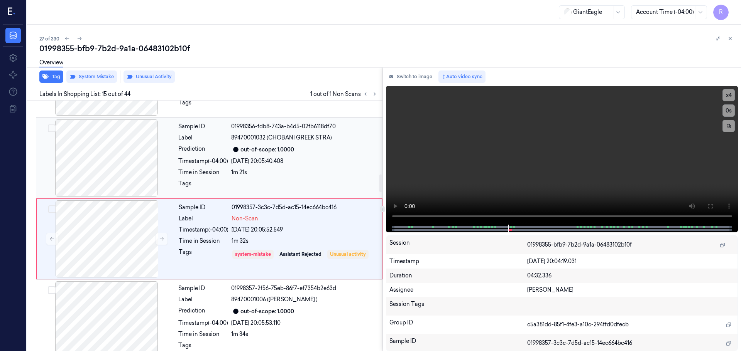
click at [211, 169] on div "Time in Session" at bounding box center [203, 173] width 50 height 8
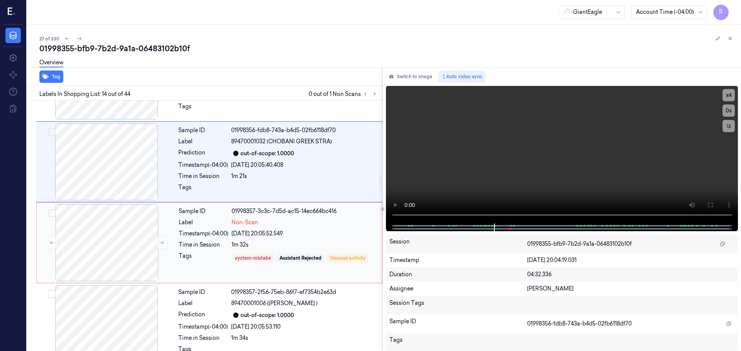
click at [200, 241] on div "Time in Session" at bounding box center [204, 245] width 50 height 8
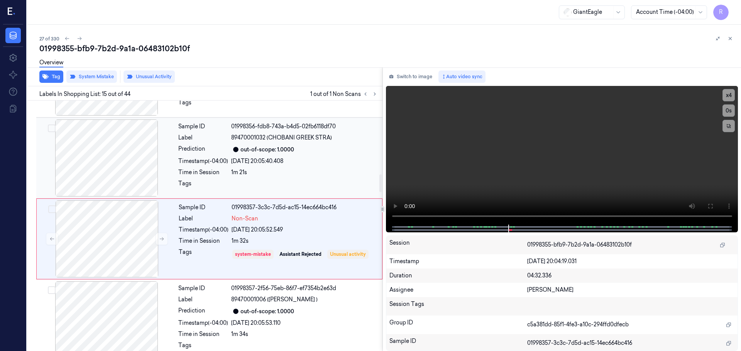
click at [210, 169] on div "Time in Session" at bounding box center [203, 173] width 50 height 8
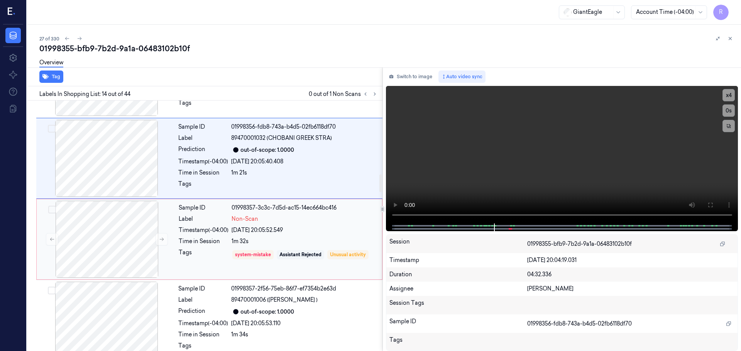
click at [233, 238] on div "1m 32s" at bounding box center [304, 242] width 146 height 8
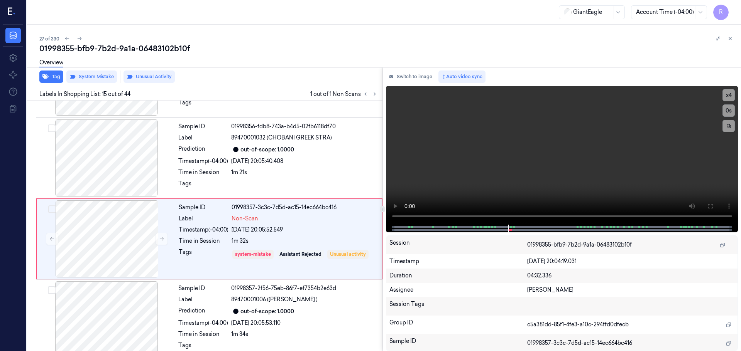
drag, startPoint x: 726, startPoint y: 37, endPoint x: 720, endPoint y: 46, distance: 10.6
click at [725, 37] on button at bounding box center [729, 38] width 9 height 9
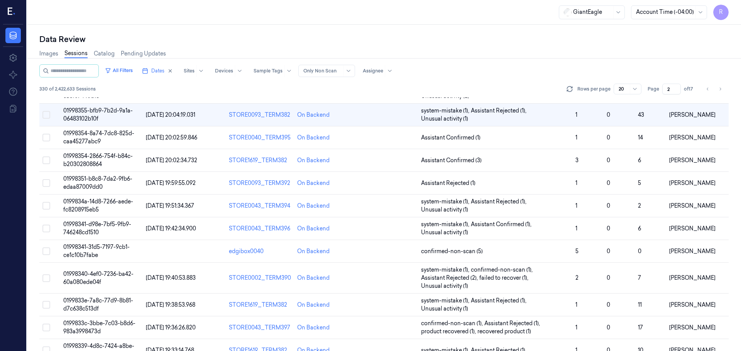
scroll to position [46, 0]
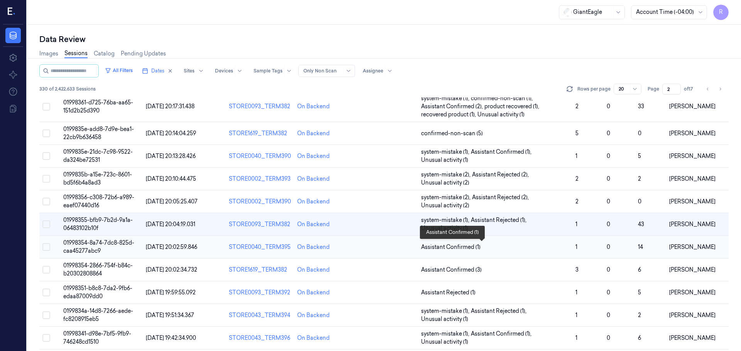
click at [525, 251] on span "Assistant Confirmed (1)" at bounding box center [495, 247] width 148 height 8
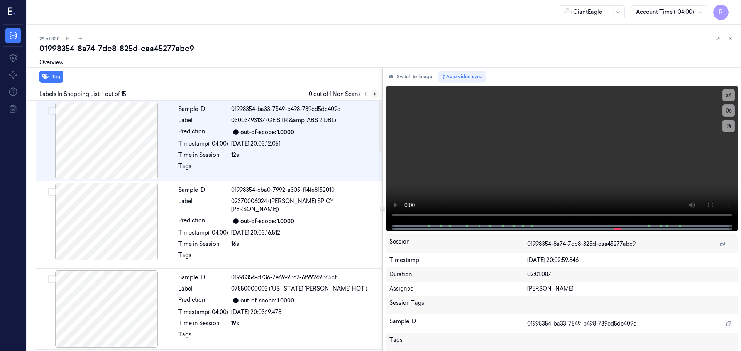
click at [375, 94] on icon at bounding box center [375, 94] width 2 height 3
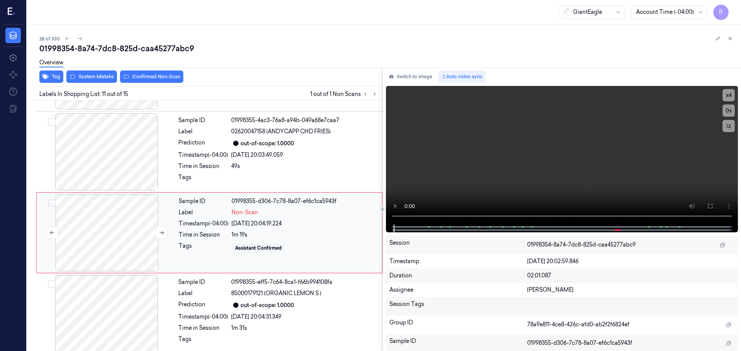
scroll to position [725, 0]
click at [158, 230] on button at bounding box center [161, 232] width 12 height 12
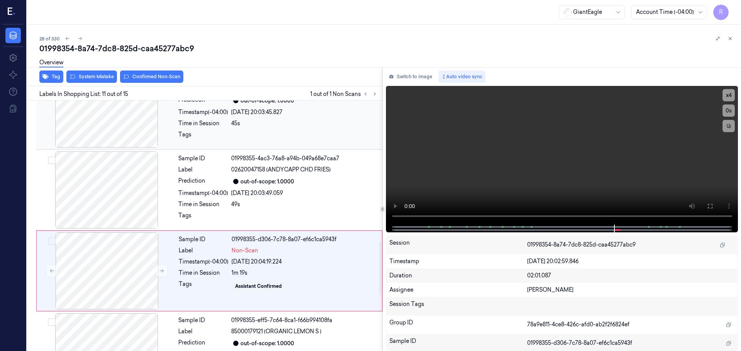
click at [120, 118] on div at bounding box center [106, 109] width 137 height 77
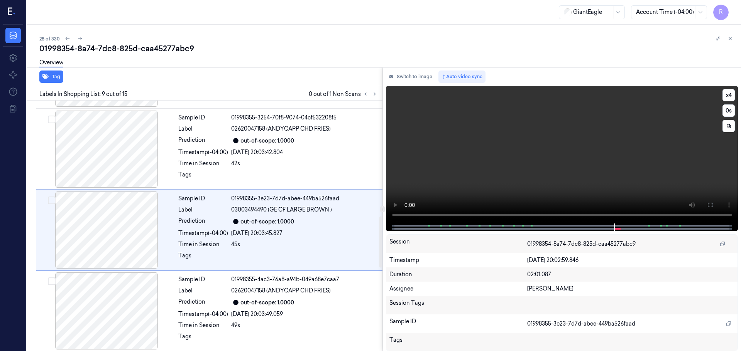
scroll to position [563, 0]
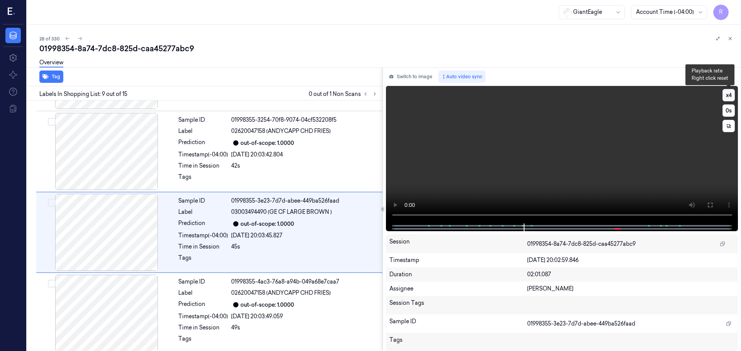
click at [725, 93] on button "x 4" at bounding box center [728, 95] width 12 height 12
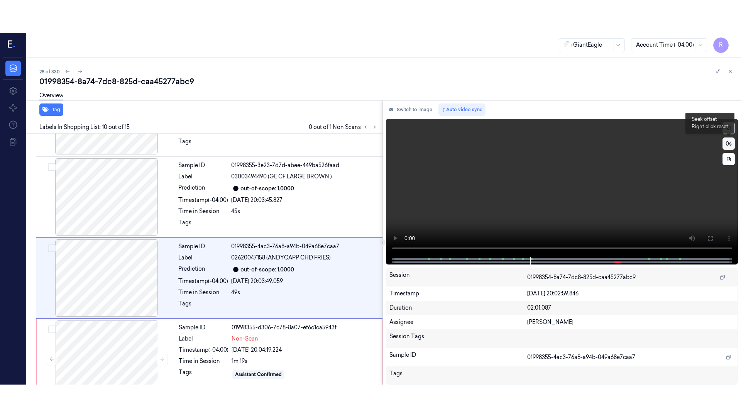
scroll to position [644, 0]
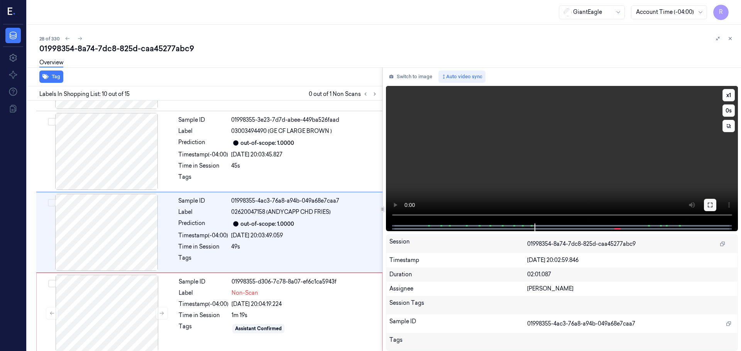
click at [712, 205] on icon at bounding box center [710, 205] width 6 height 6
click at [729, 98] on button "x 1" at bounding box center [728, 95] width 12 height 12
click at [729, 98] on button "x 2" at bounding box center [728, 95] width 12 height 12
click at [711, 209] on button at bounding box center [710, 205] width 12 height 12
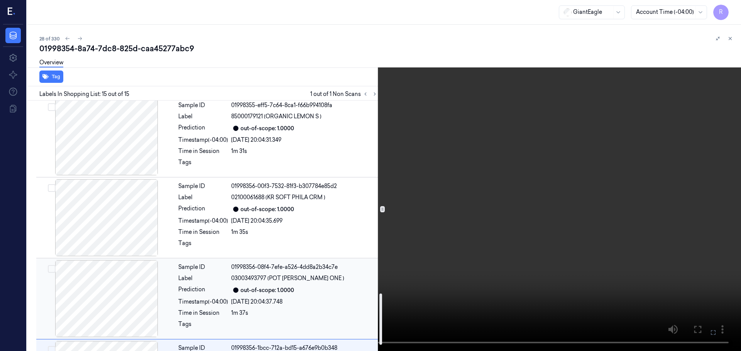
scroll to position [967, 0]
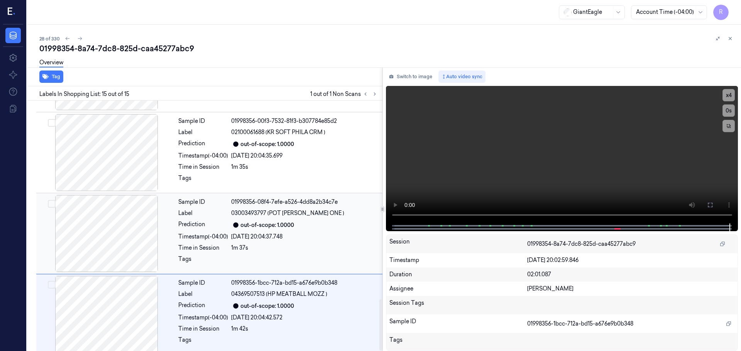
click at [212, 244] on div "Time in Session" at bounding box center [203, 248] width 50 height 8
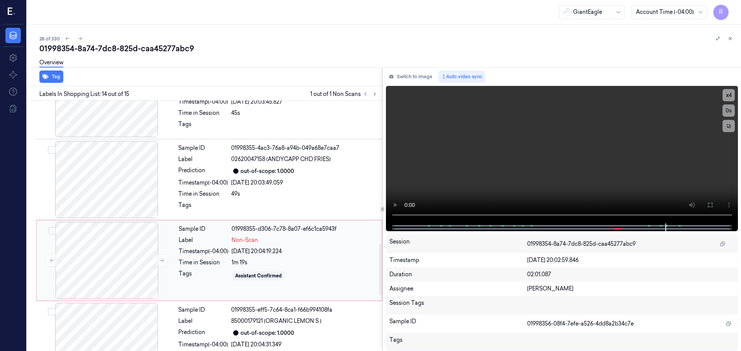
click at [195, 273] on div "Tags" at bounding box center [204, 276] width 50 height 12
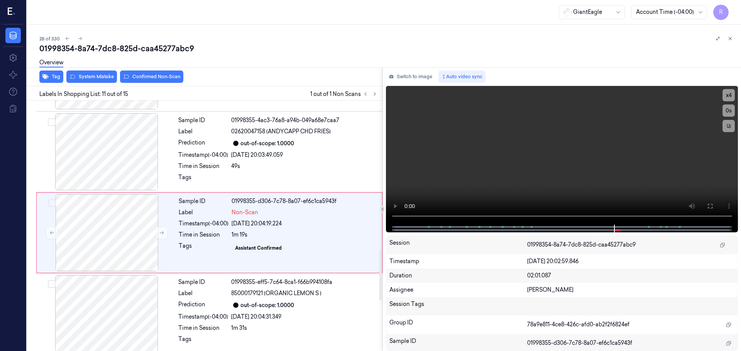
scroll to position [725, 0]
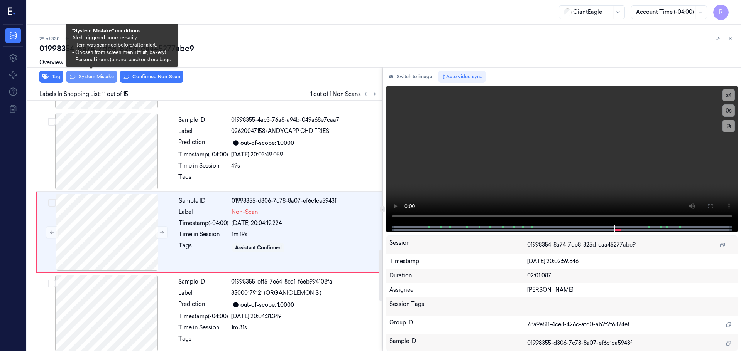
click at [97, 75] on button "System Mistake" at bounding box center [91, 77] width 51 height 12
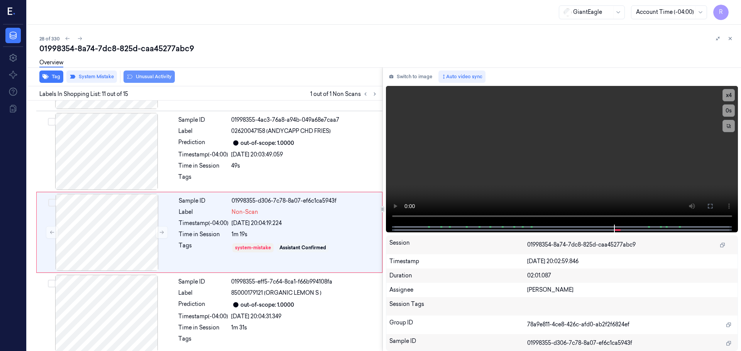
click at [155, 74] on button "Unusual Activity" at bounding box center [148, 77] width 51 height 12
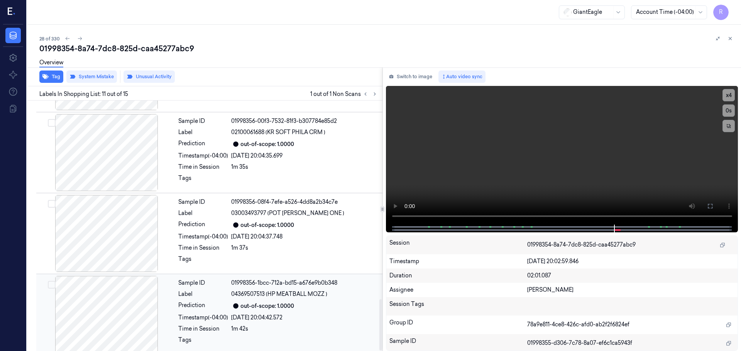
click at [226, 302] on div "Prediction" at bounding box center [203, 306] width 50 height 9
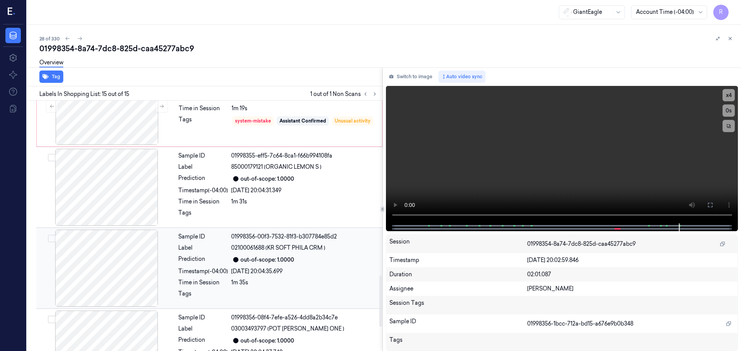
click at [243, 268] on div "[DATE] 20:04:35.699" at bounding box center [304, 272] width 147 height 8
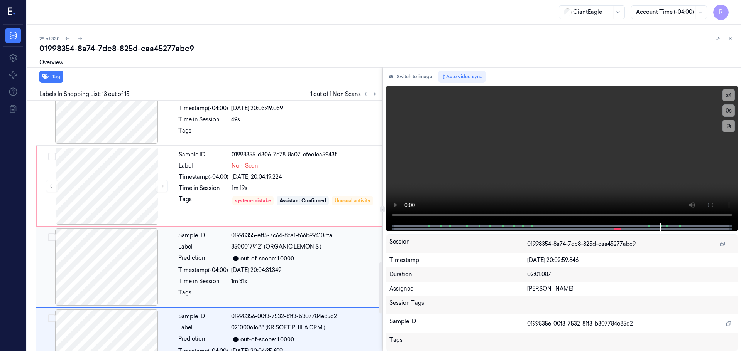
click at [248, 243] on span "85000179121 (ORGANIC LEMON S )" at bounding box center [276, 247] width 90 height 8
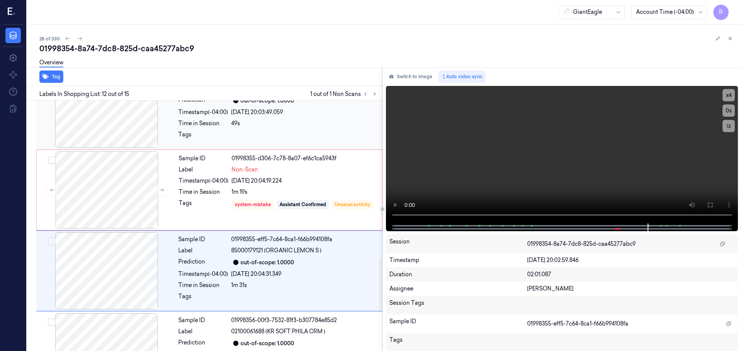
click at [277, 138] on div "Sample ID 01998355-4ac3-76a8-a94b-049a68e7caa7 Label 02620047158 (ANDYCAPP CHD …" at bounding box center [278, 109] width 206 height 77
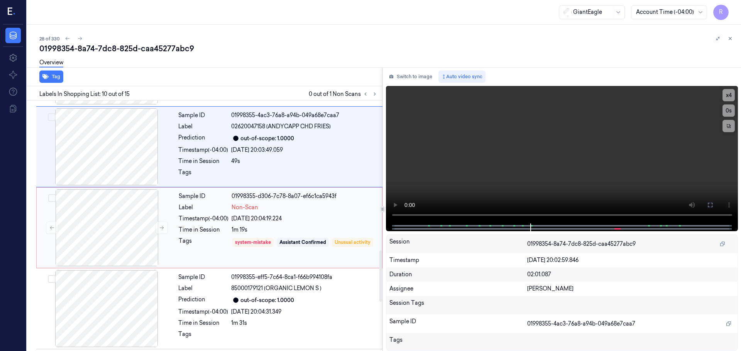
click at [203, 219] on div "Sample ID 01998355-d306-7c78-8a07-ef6c1ca5943f Label Non-Scan Timestamp (-04:00…" at bounding box center [278, 227] width 205 height 77
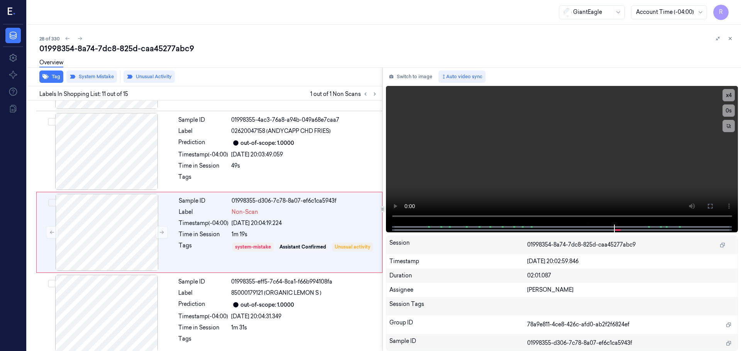
click at [731, 35] on button at bounding box center [729, 38] width 9 height 9
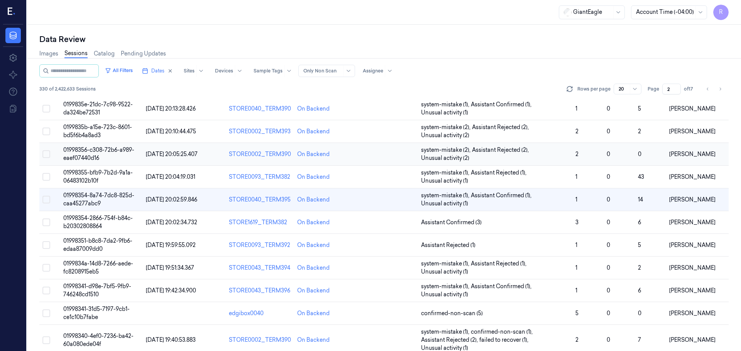
scroll to position [69, 0]
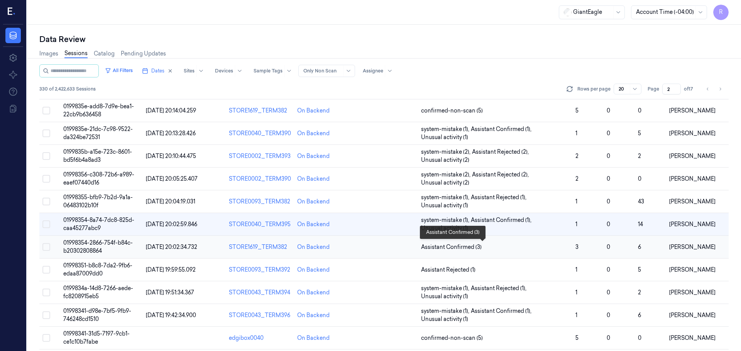
click at [528, 249] on span "Assistant Confirmed (3)" at bounding box center [495, 247] width 148 height 8
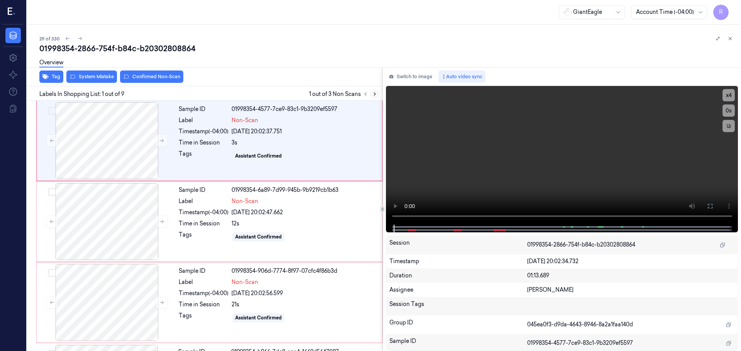
click at [375, 91] on button at bounding box center [374, 93] width 9 height 9
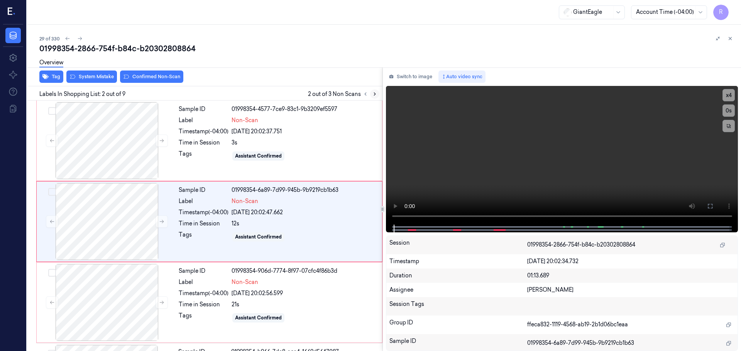
click at [375, 91] on button at bounding box center [374, 93] width 9 height 9
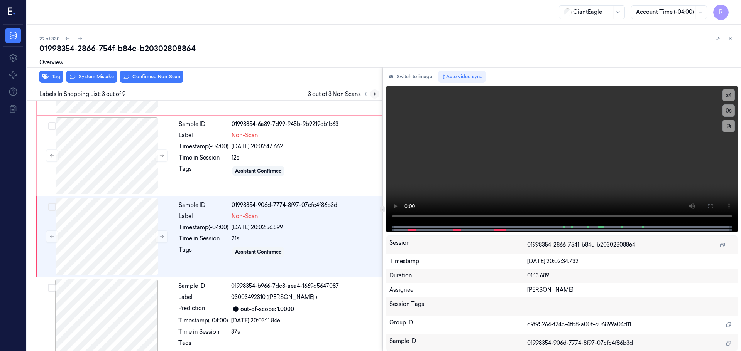
click at [375, 91] on button at bounding box center [374, 93] width 9 height 9
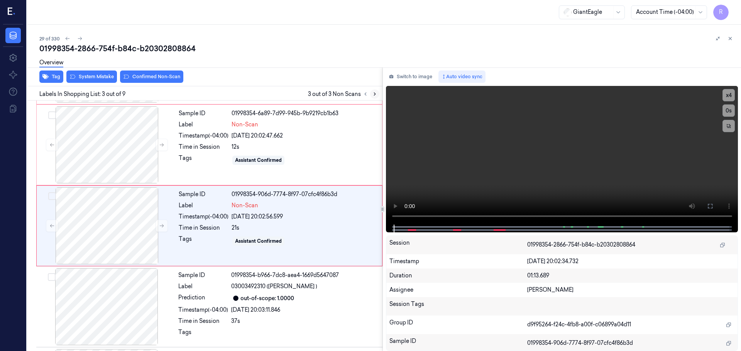
click at [375, 91] on button at bounding box center [374, 93] width 9 height 9
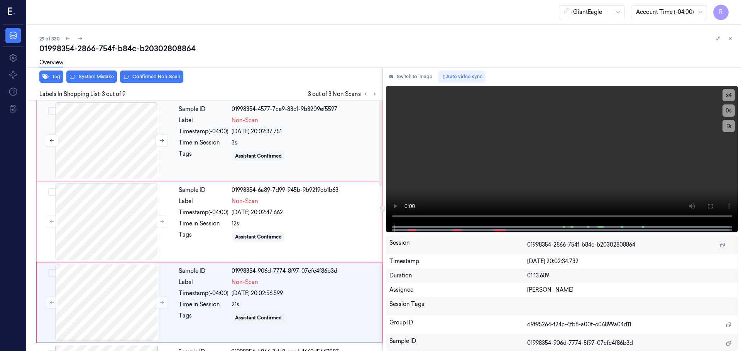
click at [69, 119] on div at bounding box center [106, 140] width 137 height 77
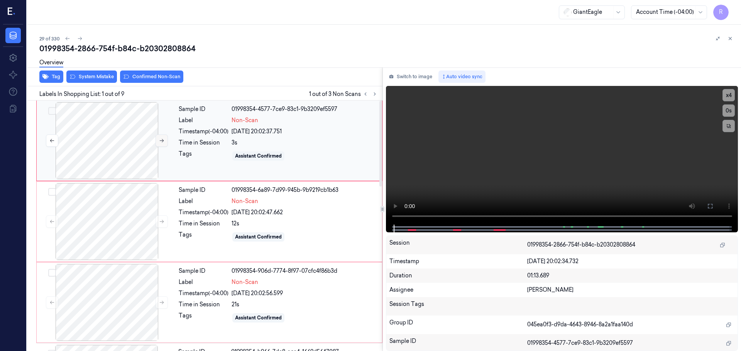
click at [161, 143] on icon at bounding box center [161, 140] width 5 height 5
click at [162, 143] on icon at bounding box center [161, 140] width 5 height 5
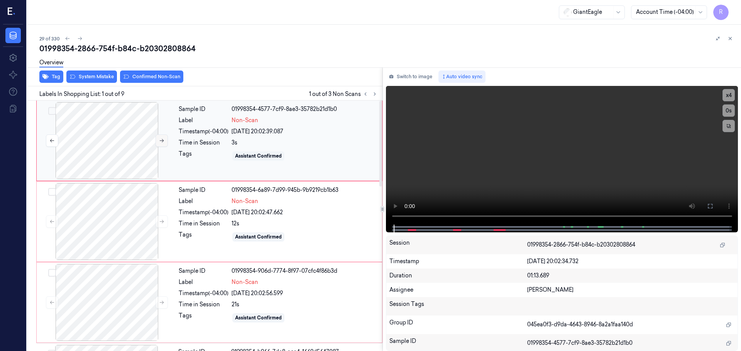
click at [162, 143] on icon at bounding box center [161, 140] width 5 height 5
click at [161, 226] on button at bounding box center [161, 222] width 12 height 12
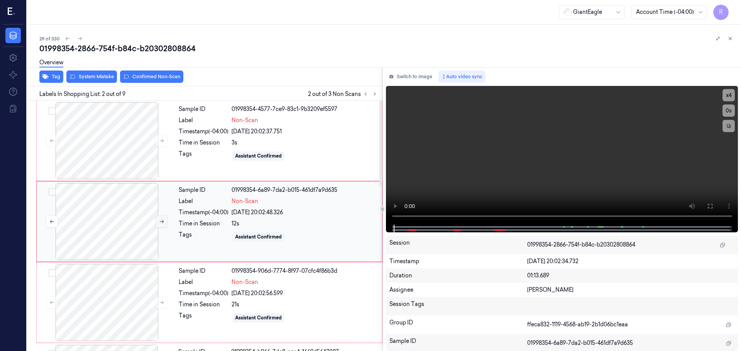
click at [161, 226] on button at bounding box center [161, 222] width 12 height 12
click at [163, 142] on icon at bounding box center [162, 140] width 4 height 3
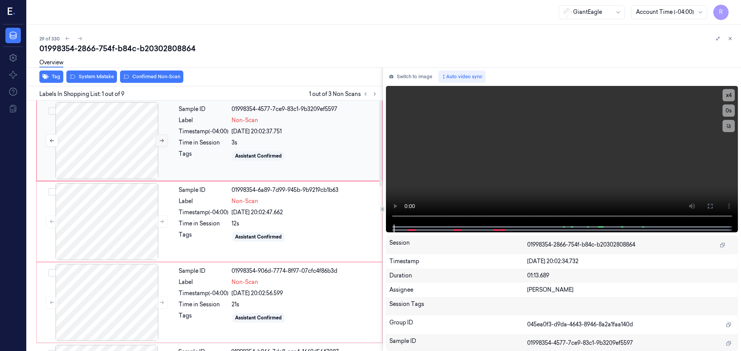
click at [163, 142] on icon at bounding box center [162, 140] width 4 height 3
click at [160, 219] on icon at bounding box center [161, 221] width 5 height 5
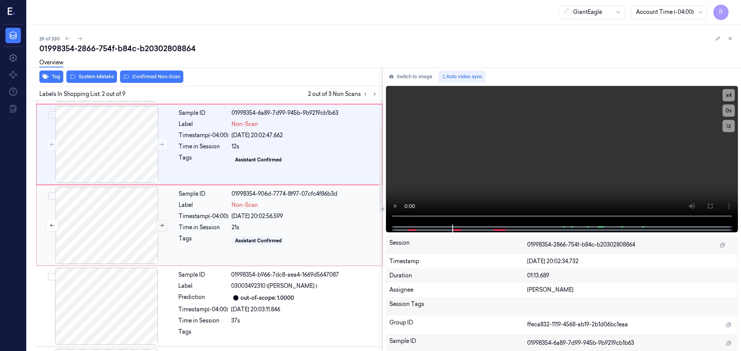
click at [155, 224] on button at bounding box center [161, 225] width 12 height 12
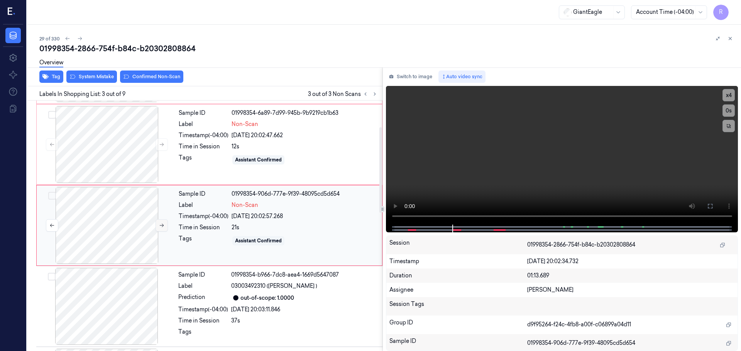
scroll to position [77, 0]
click at [157, 224] on button at bounding box center [161, 226] width 12 height 12
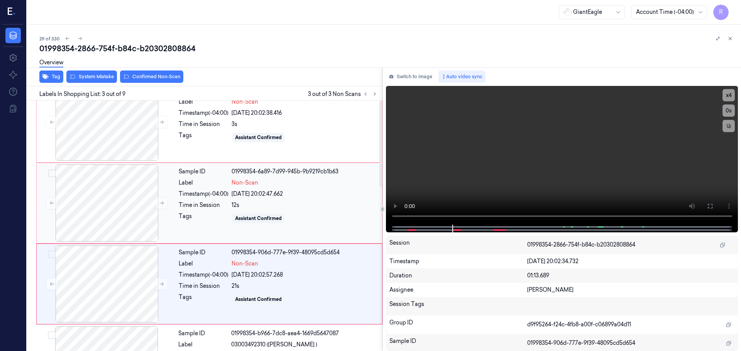
scroll to position [0, 0]
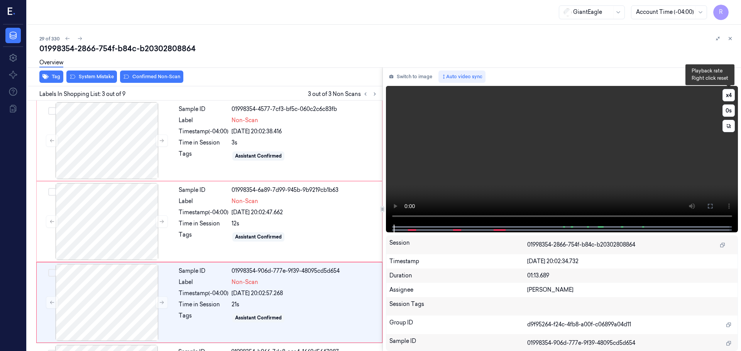
drag, startPoint x: 732, startPoint y: 91, endPoint x: 697, endPoint y: 104, distance: 37.7
click at [731, 91] on button "x 4" at bounding box center [728, 95] width 12 height 12
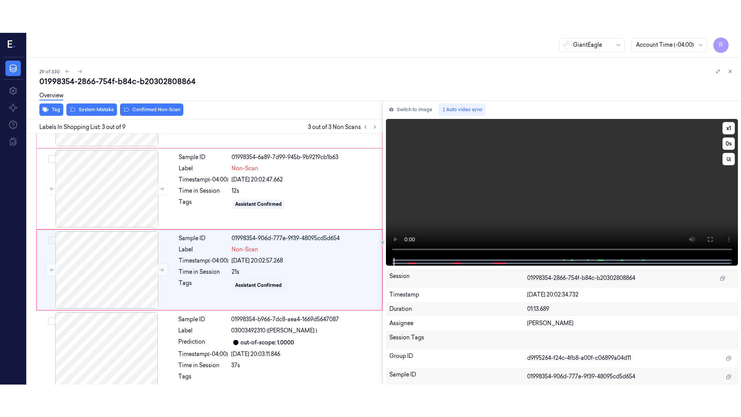
scroll to position [77, 0]
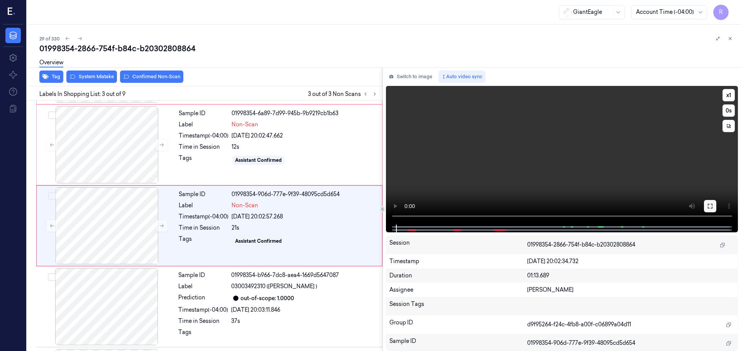
click at [711, 203] on icon at bounding box center [710, 206] width 6 height 6
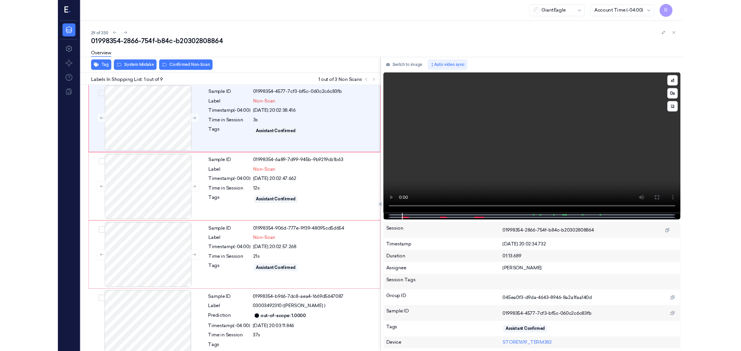
scroll to position [0, 0]
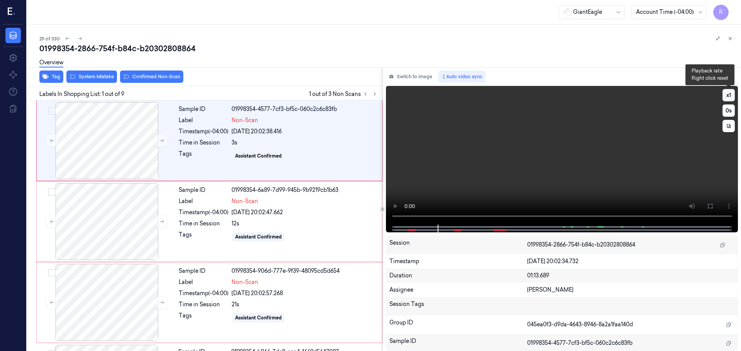
click at [730, 95] on button "x 1" at bounding box center [728, 95] width 12 height 12
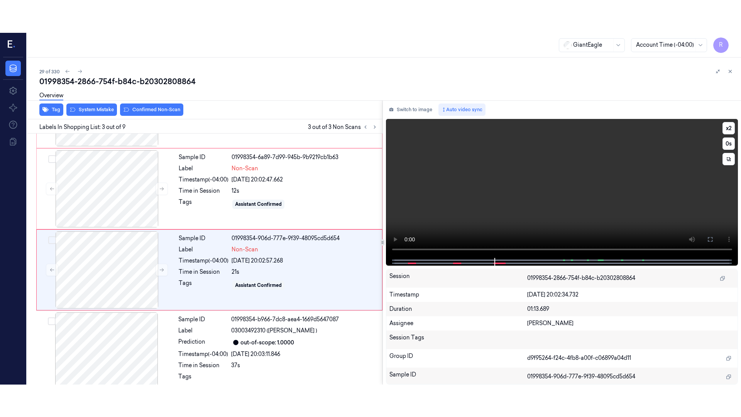
scroll to position [77, 0]
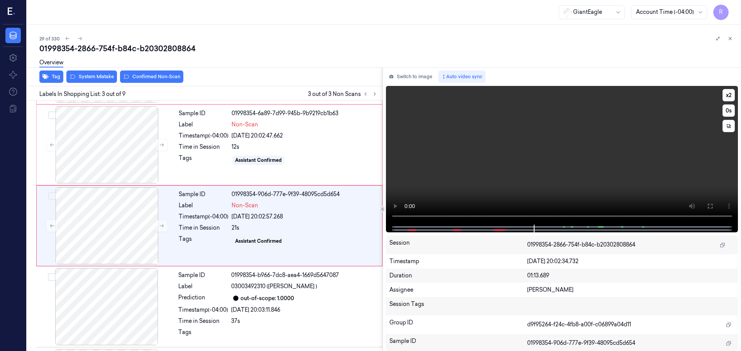
click at [714, 200] on button at bounding box center [710, 206] width 12 height 12
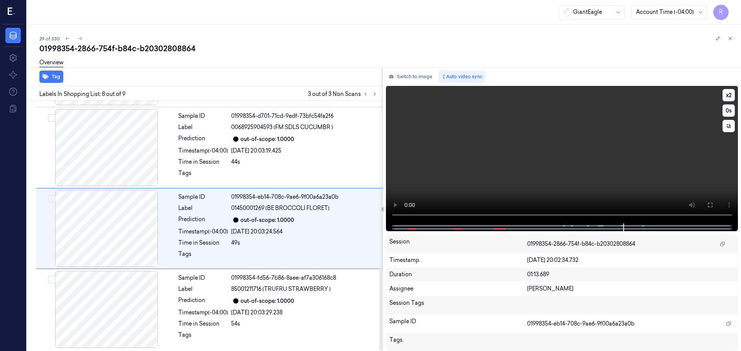
scroll to position [481, 0]
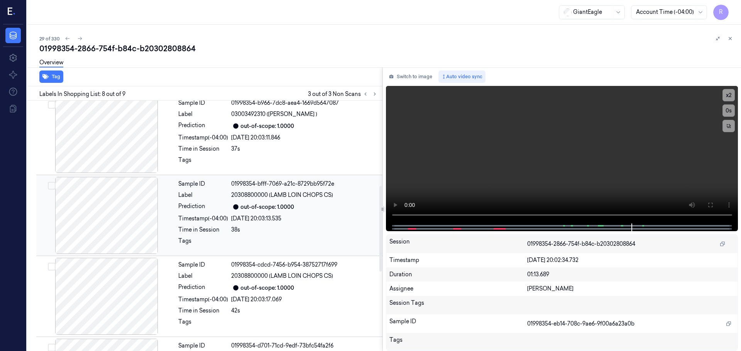
click at [125, 210] on div at bounding box center [106, 215] width 137 height 77
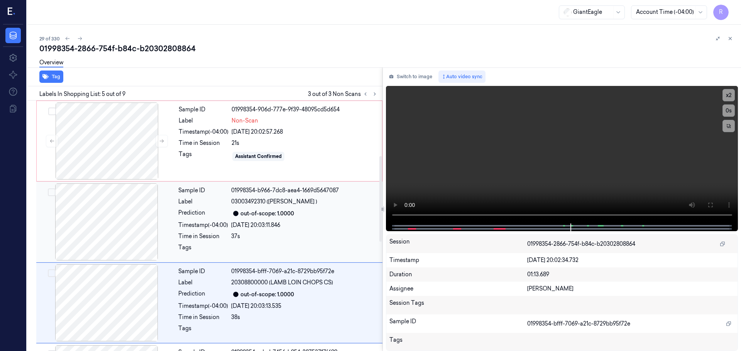
click at [108, 232] on div at bounding box center [106, 222] width 137 height 77
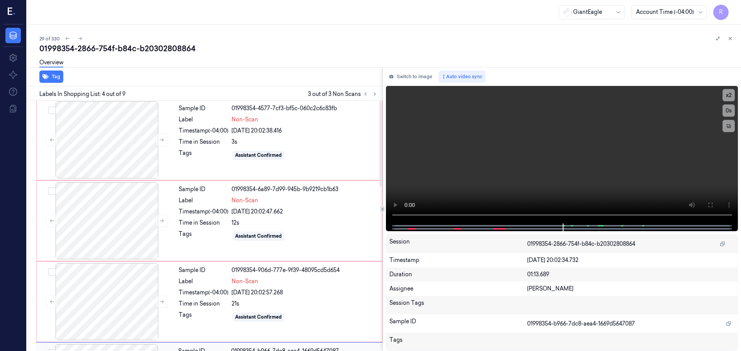
scroll to position [0, 0]
click at [164, 226] on button at bounding box center [161, 222] width 12 height 12
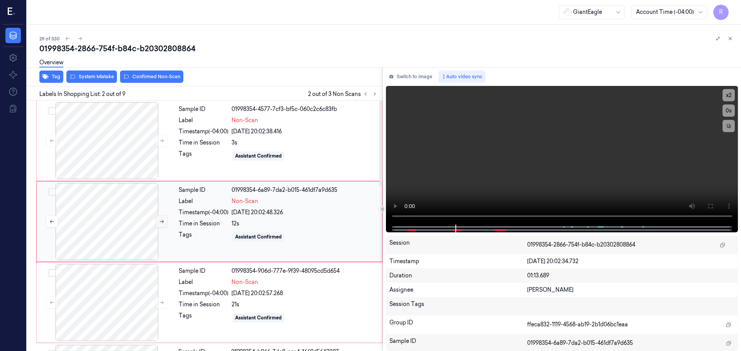
click at [163, 226] on button at bounding box center [161, 222] width 12 height 12
click at [132, 292] on div at bounding box center [106, 302] width 137 height 77
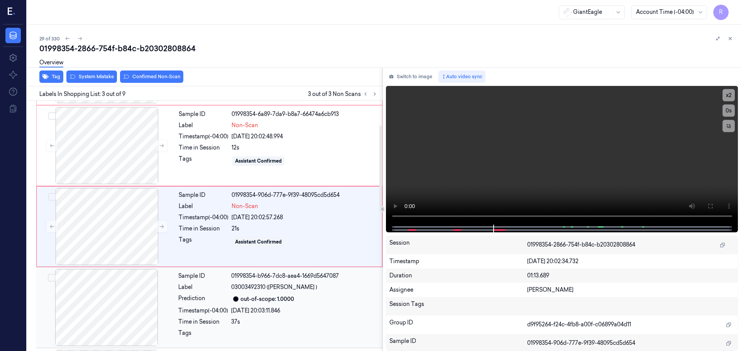
scroll to position [77, 0]
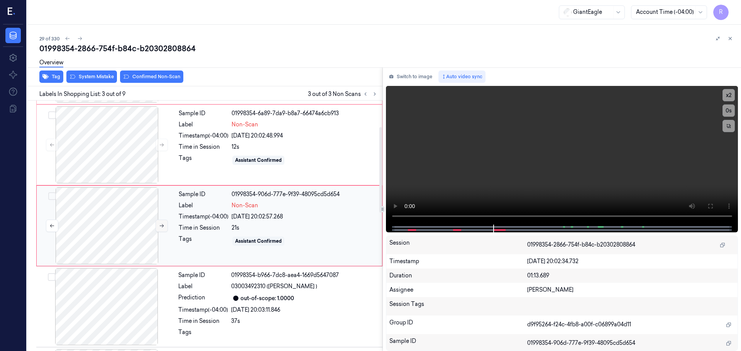
click at [162, 228] on icon at bounding box center [161, 225] width 5 height 5
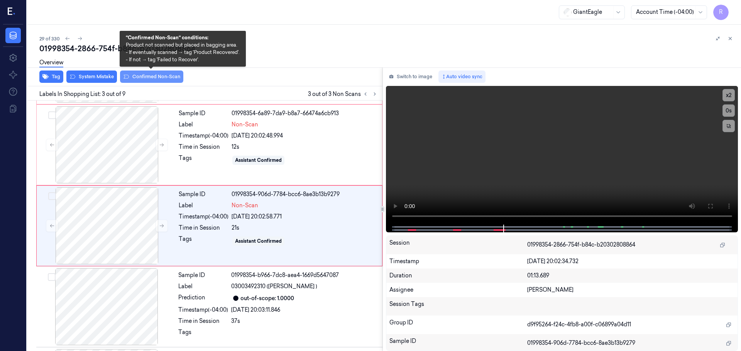
click at [149, 76] on button "Confirmed Non-Scan" at bounding box center [151, 77] width 63 height 12
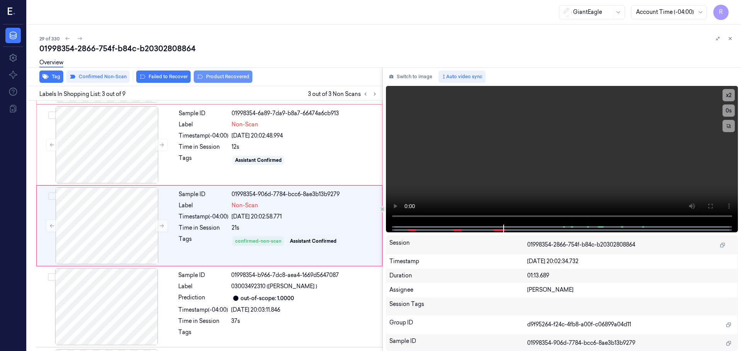
click at [219, 81] on button "Product Recovered" at bounding box center [223, 77] width 59 height 12
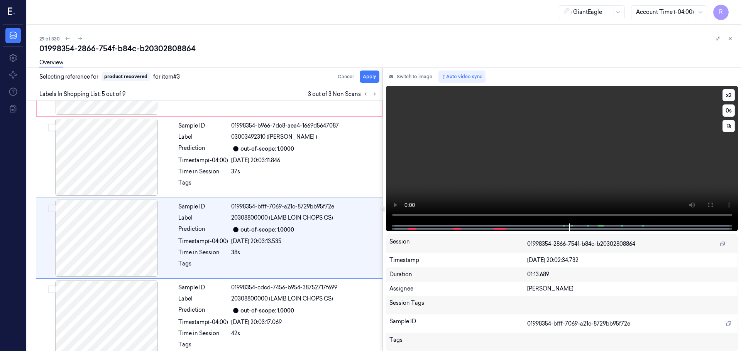
scroll to position [239, 0]
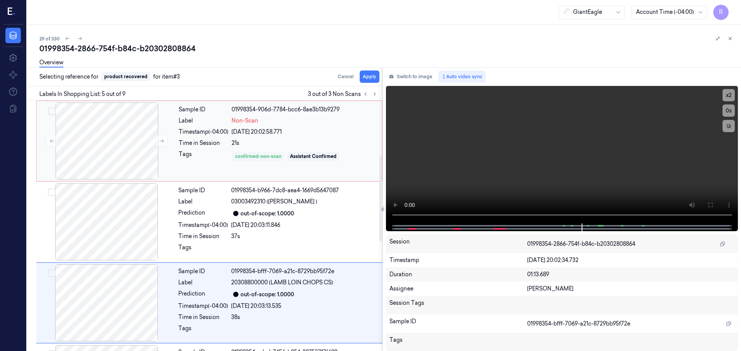
click at [284, 153] on div "confirmed-non-scan" at bounding box center [258, 156] width 52 height 9
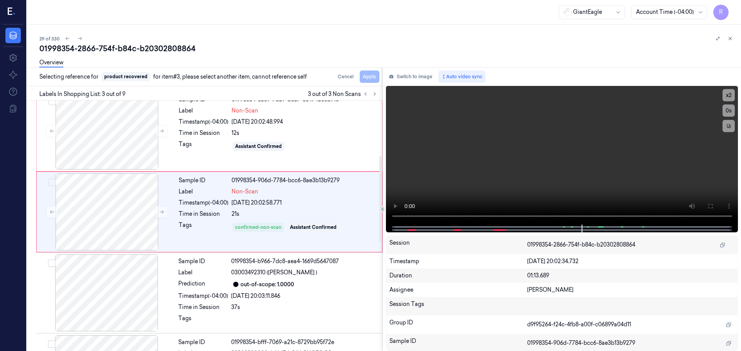
scroll to position [77, 0]
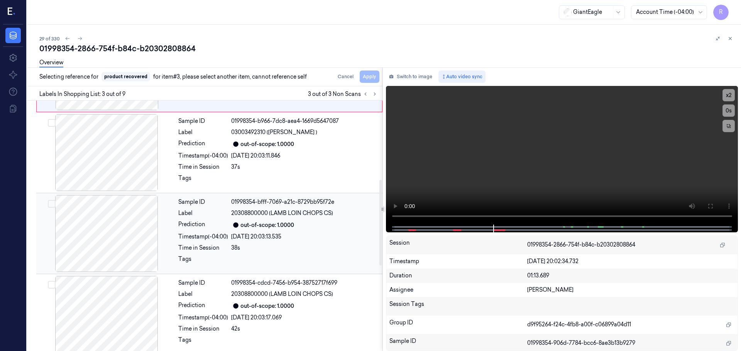
drag, startPoint x: 260, startPoint y: 234, endPoint x: 266, endPoint y: 230, distance: 7.8
click at [260, 234] on div "[DATE] 20:03:13.535" at bounding box center [304, 237] width 147 height 8
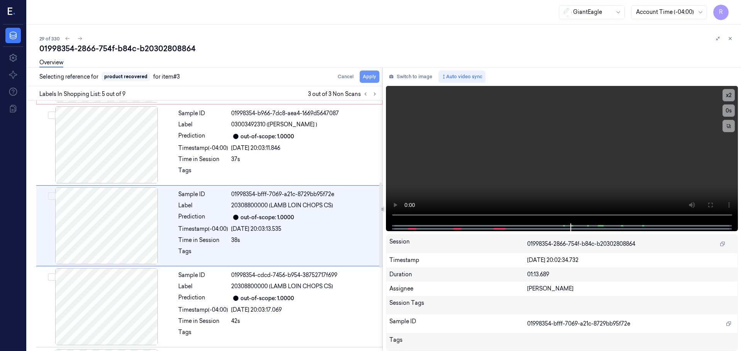
click at [373, 75] on button "Apply" at bounding box center [369, 77] width 20 height 12
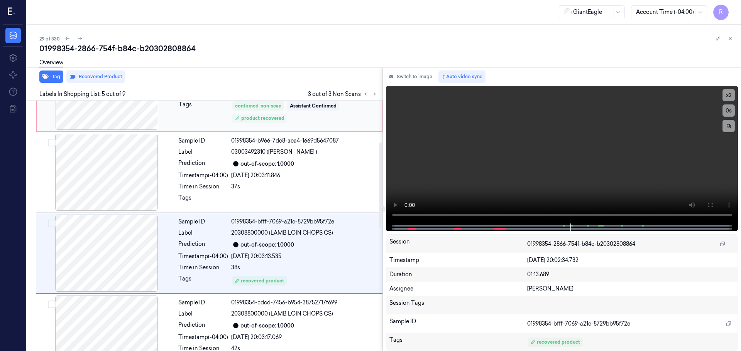
click at [250, 203] on div "Sample ID 01998354-b966-7dc8-aea4-1669d5647087 Label 03003492310 (AMER SALAD ) …" at bounding box center [278, 172] width 206 height 77
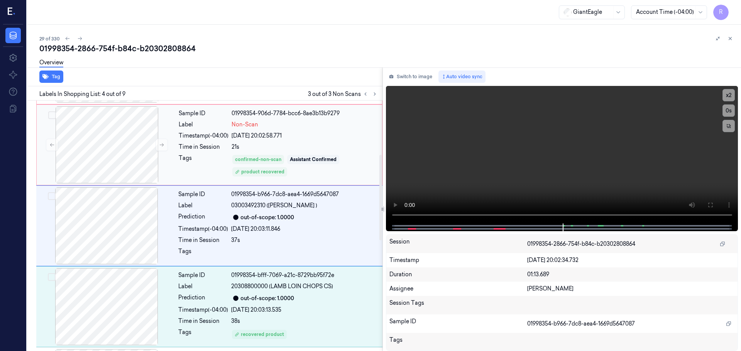
click at [258, 143] on div "Sample ID 01998354-906d-7784-bcc6-8ae3b13b9279 Label Non-Scan Timestamp (-04:00…" at bounding box center [278, 144] width 205 height 77
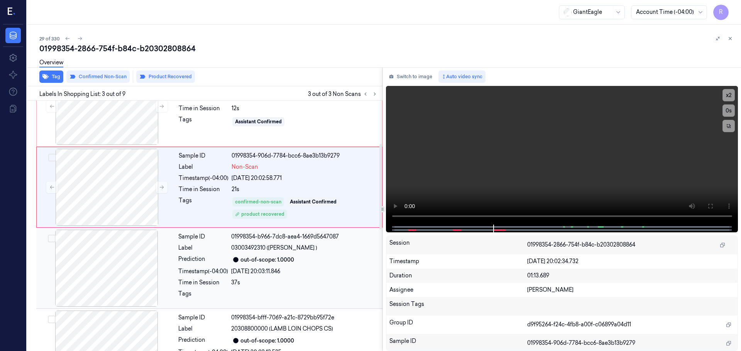
scroll to position [154, 0]
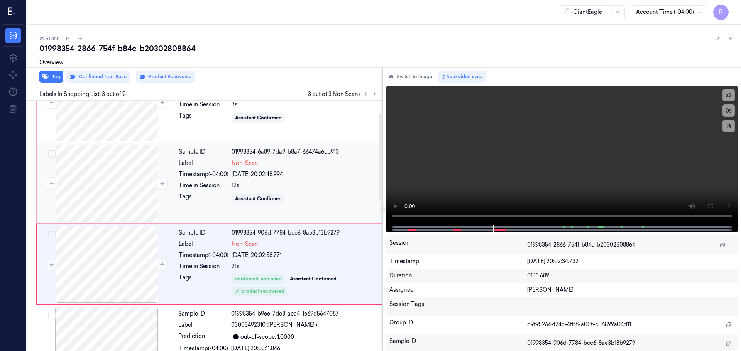
click at [257, 185] on div "12s" at bounding box center [304, 186] width 146 height 8
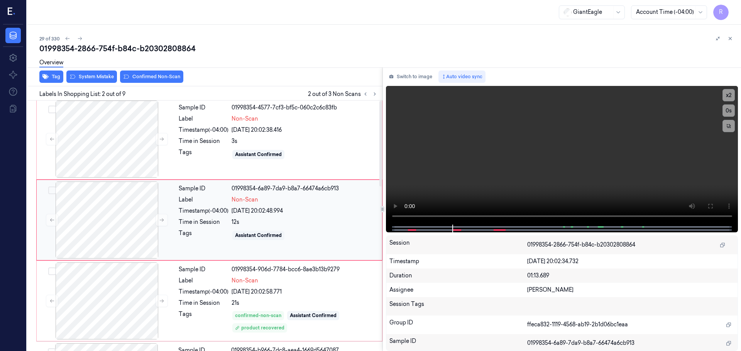
scroll to position [0, 0]
click at [160, 217] on button at bounding box center [161, 222] width 12 height 12
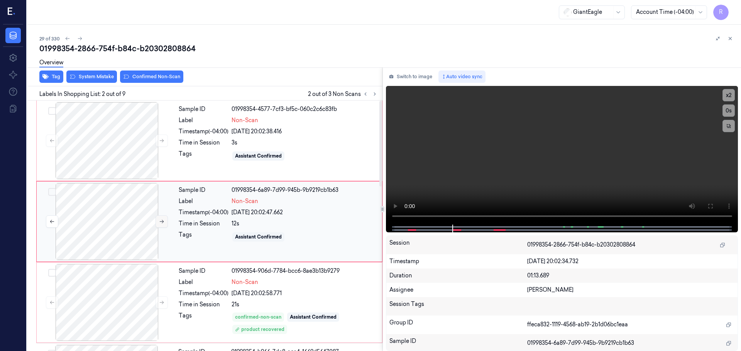
click at [160, 217] on button at bounding box center [161, 222] width 12 height 12
click at [155, 73] on div "Overview" at bounding box center [386, 64] width 695 height 20
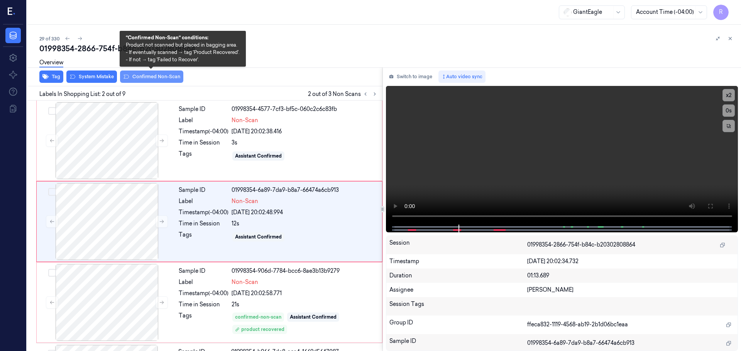
click at [159, 76] on button "Confirmed Non-Scan" at bounding box center [151, 77] width 63 height 12
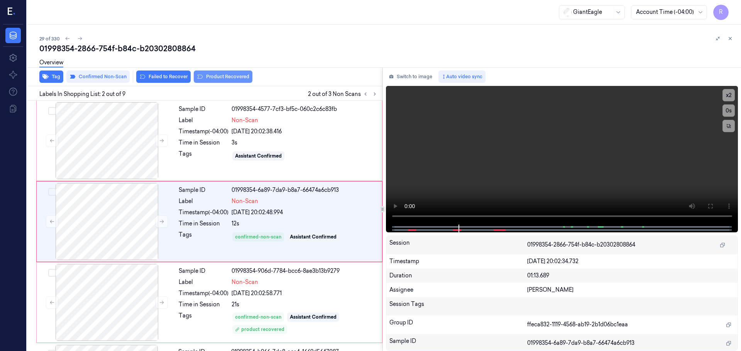
click at [215, 76] on button "Product Recovered" at bounding box center [223, 77] width 59 height 12
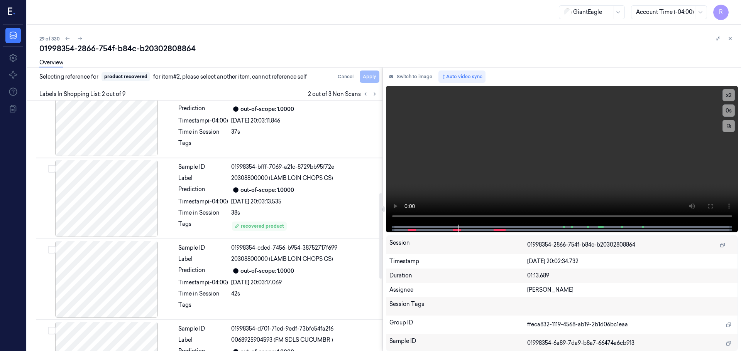
scroll to position [270, 0]
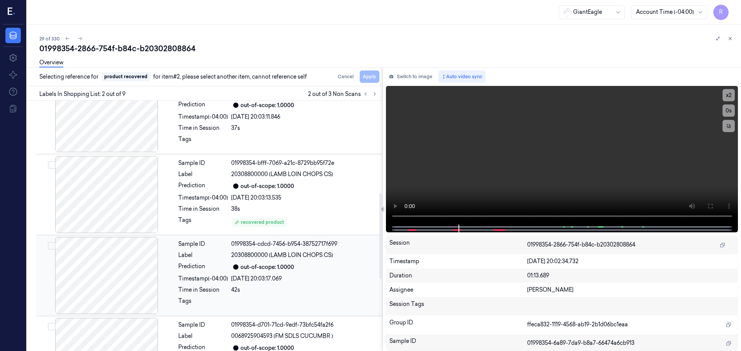
click at [258, 264] on div "out-of-scope: 1.0000" at bounding box center [267, 267] width 54 height 8
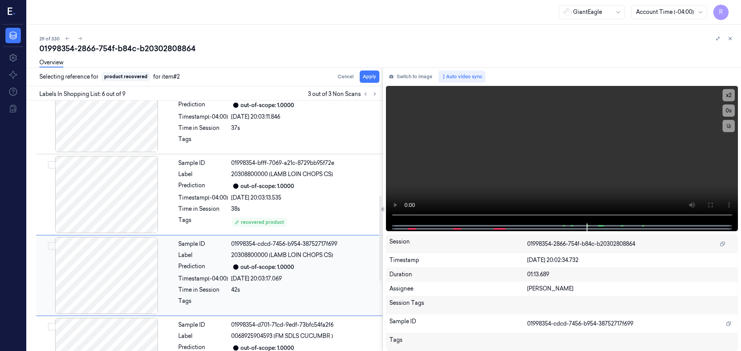
scroll to position [320, 0]
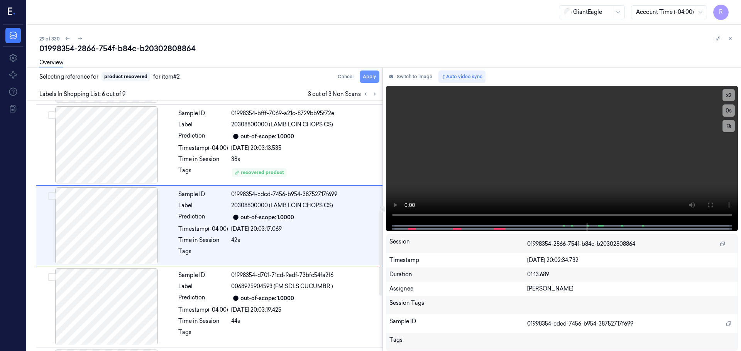
click at [370, 75] on button "Apply" at bounding box center [369, 77] width 20 height 12
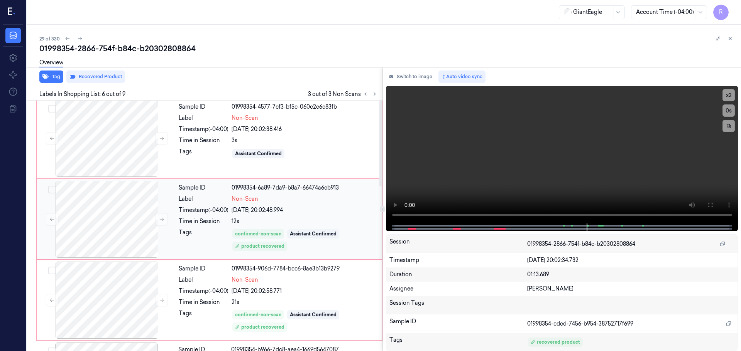
scroll to position [0, 0]
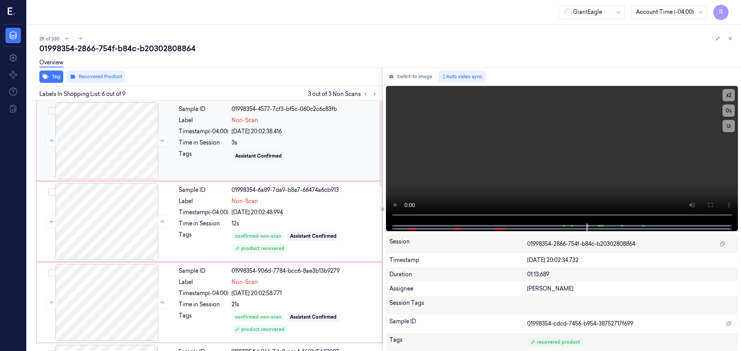
click at [209, 138] on div "Sample ID 01998354-4577-7cf3-bf5c-060c2c6c83fb Label Non-Scan Timestamp (-04:00…" at bounding box center [278, 140] width 205 height 77
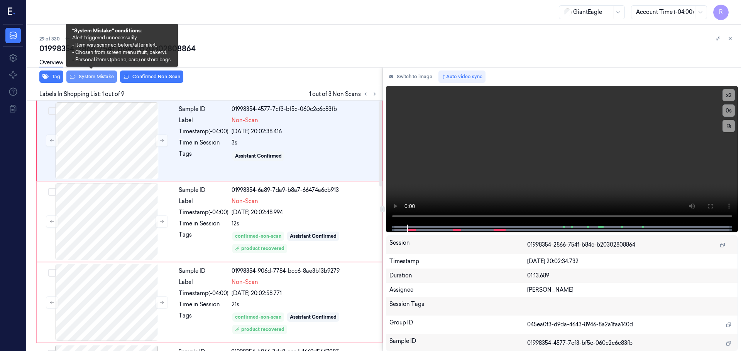
click at [96, 77] on button "System Mistake" at bounding box center [91, 77] width 51 height 12
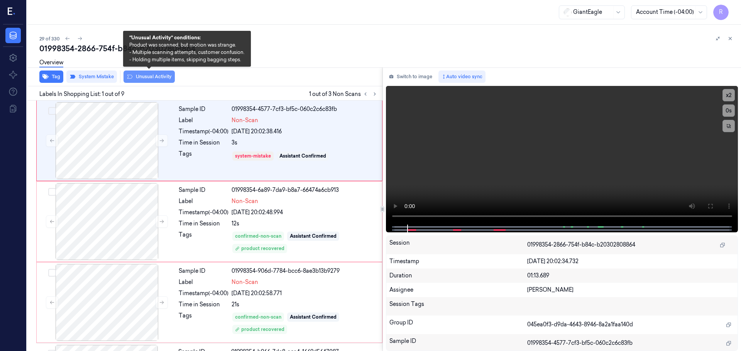
click at [143, 79] on button "Unusual Activity" at bounding box center [148, 77] width 51 height 12
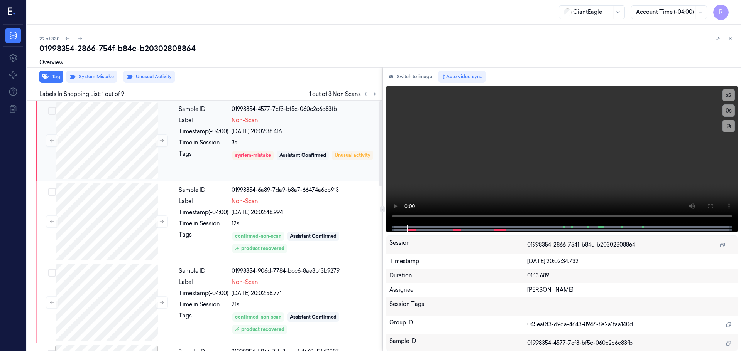
click at [189, 140] on div "Time in Session" at bounding box center [204, 143] width 50 height 8
click at [206, 223] on div "Time in Session" at bounding box center [204, 224] width 50 height 8
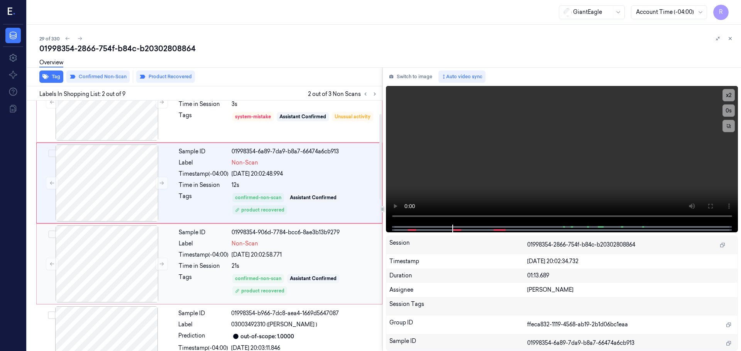
click at [206, 248] on div "Sample ID 01998354-906d-7784-bcc6-8ae3b13b9279 Label Non-Scan Timestamp (-04:00…" at bounding box center [278, 264] width 205 height 77
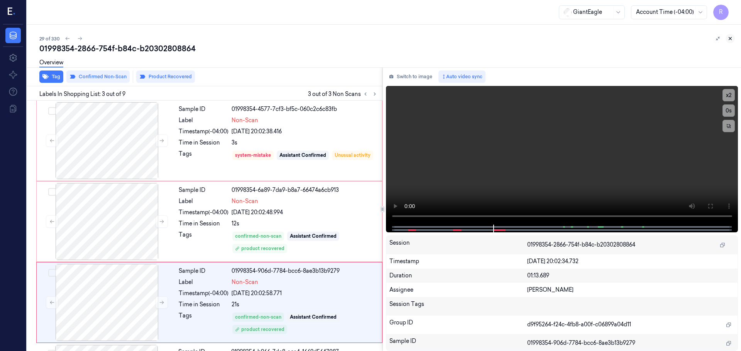
click at [732, 39] on icon at bounding box center [729, 38] width 5 height 5
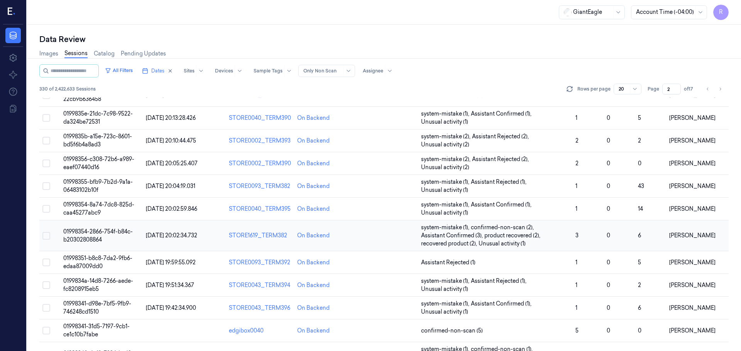
scroll to position [96, 0]
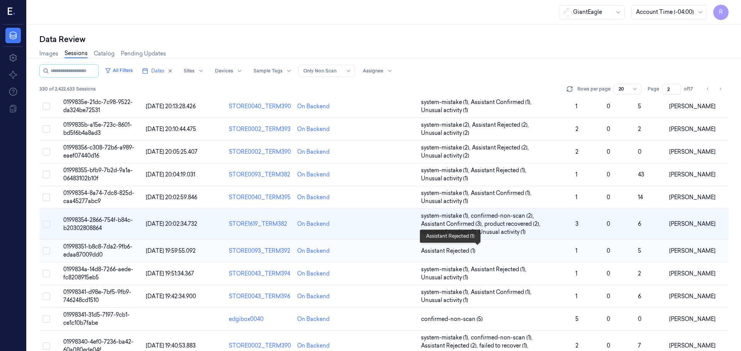
click at [545, 250] on span "Assistant Rejected (1)" at bounding box center [495, 251] width 148 height 8
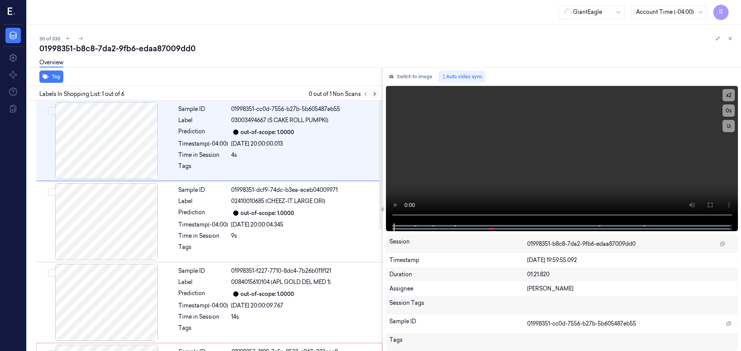
click at [374, 95] on icon at bounding box center [374, 93] width 5 height 5
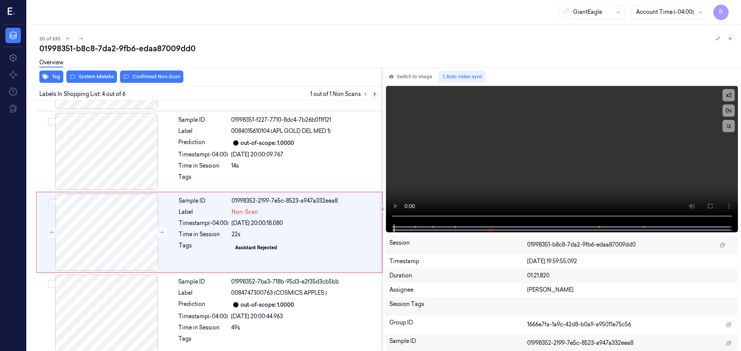
scroll to position [158, 0]
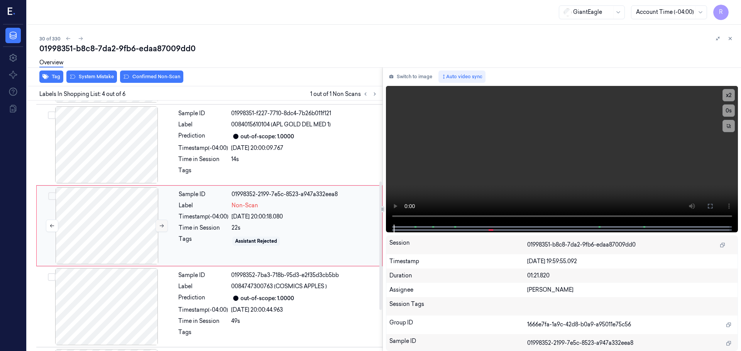
click at [157, 224] on button at bounding box center [161, 226] width 12 height 12
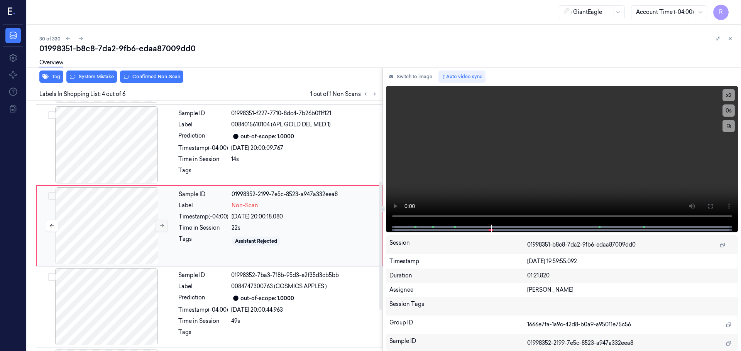
click at [157, 224] on button at bounding box center [161, 226] width 12 height 12
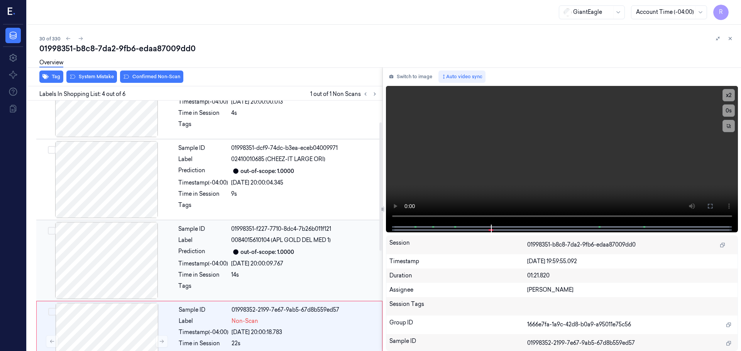
click at [126, 257] on div at bounding box center [106, 260] width 137 height 77
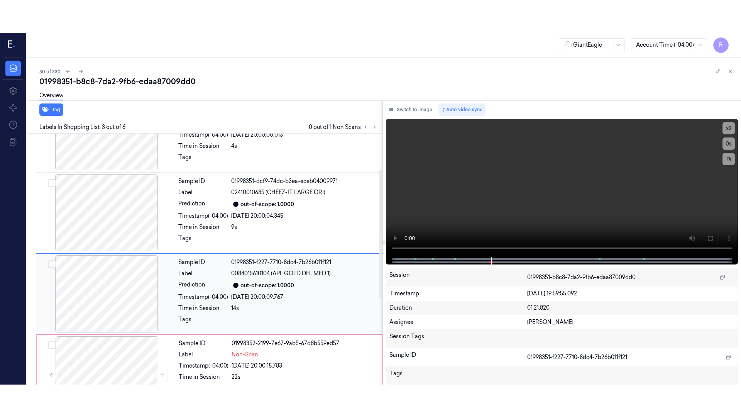
scroll to position [77, 0]
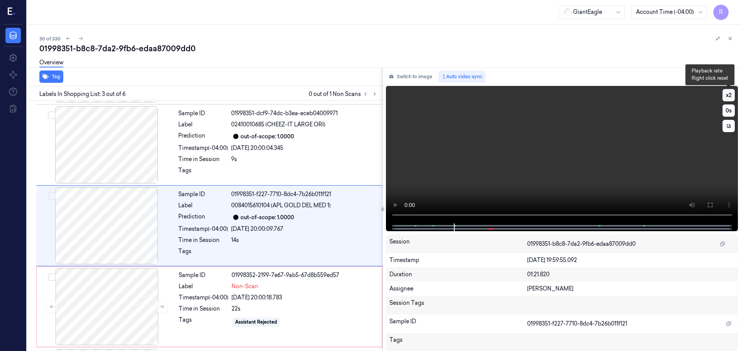
click at [728, 93] on button "x 2" at bounding box center [728, 95] width 12 height 12
click at [728, 93] on button "x 4" at bounding box center [728, 95] width 12 height 12
click at [708, 207] on icon at bounding box center [710, 205] width 6 height 6
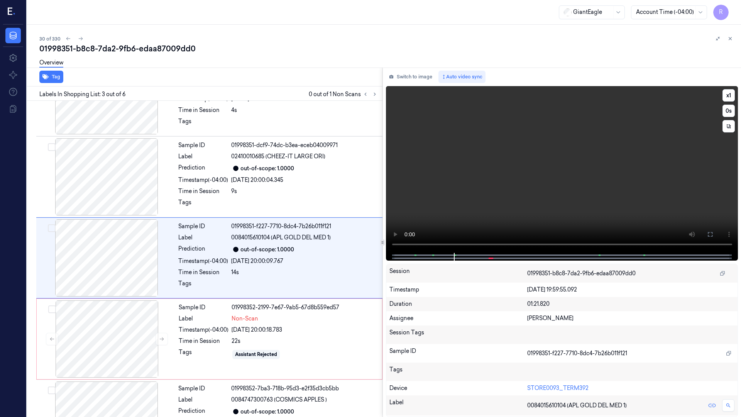
scroll to position [44, 0]
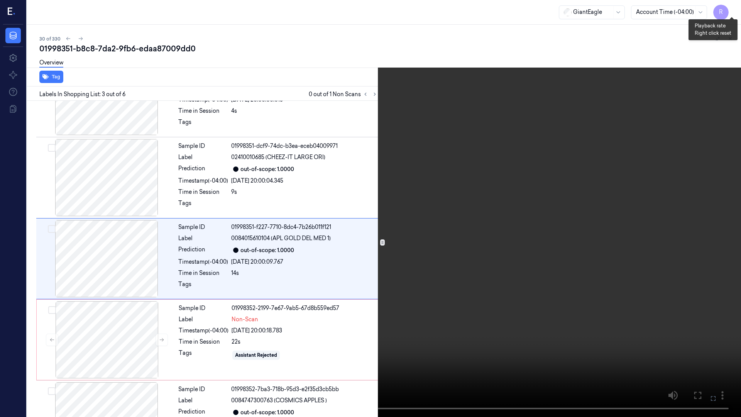
click at [734, 11] on button "x 1" at bounding box center [731, 9] width 12 height 12
click at [734, 11] on button "x 2" at bounding box center [731, 9] width 12 height 12
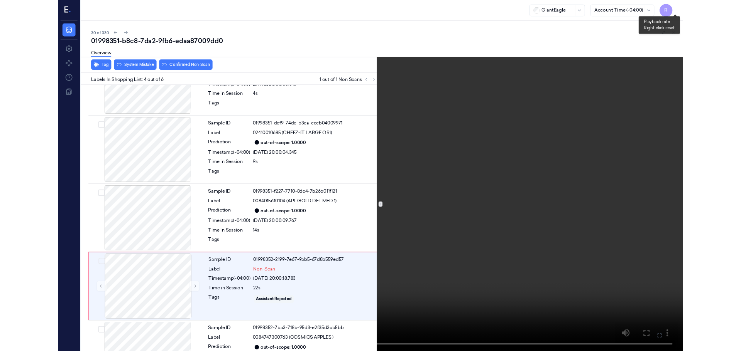
scroll to position [125, 0]
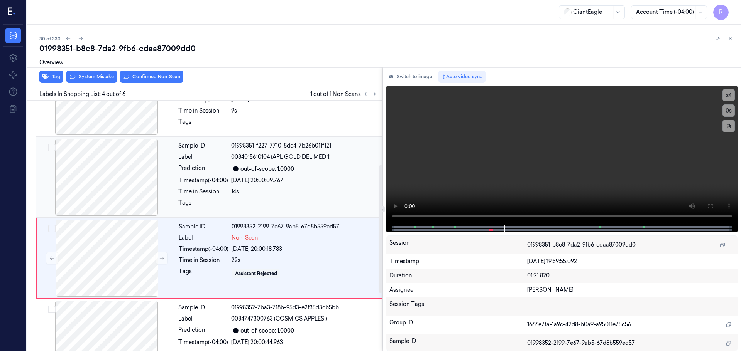
click at [137, 181] on div at bounding box center [106, 177] width 137 height 77
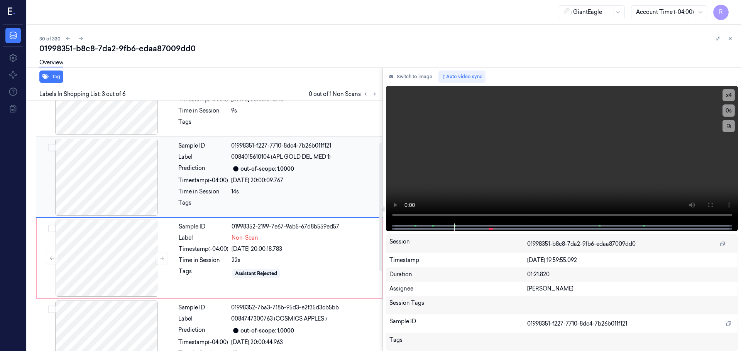
scroll to position [77, 0]
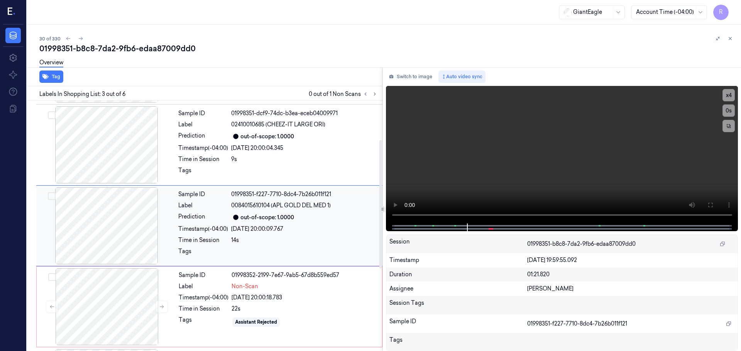
click at [133, 224] on div at bounding box center [106, 225] width 137 height 77
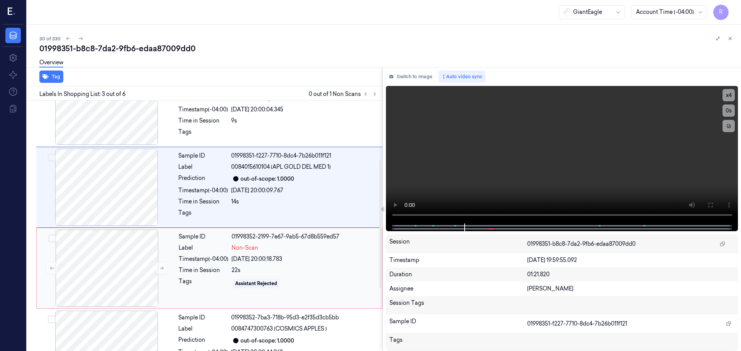
click at [190, 263] on div "Timestamp (-04:00)" at bounding box center [204, 259] width 50 height 8
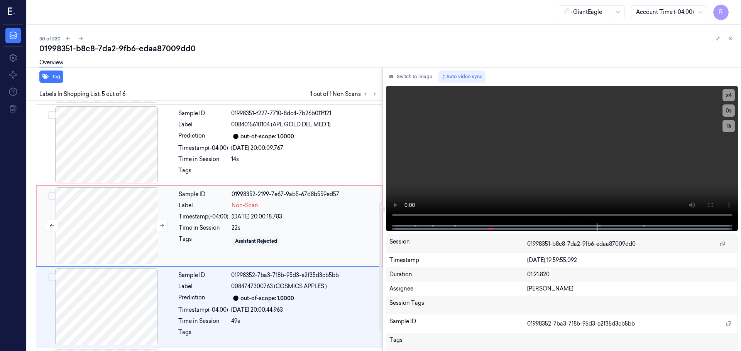
scroll to position [238, 0]
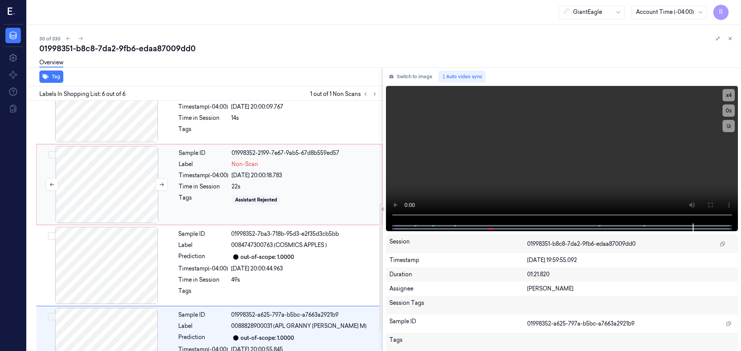
click at [106, 181] on div at bounding box center [106, 184] width 137 height 77
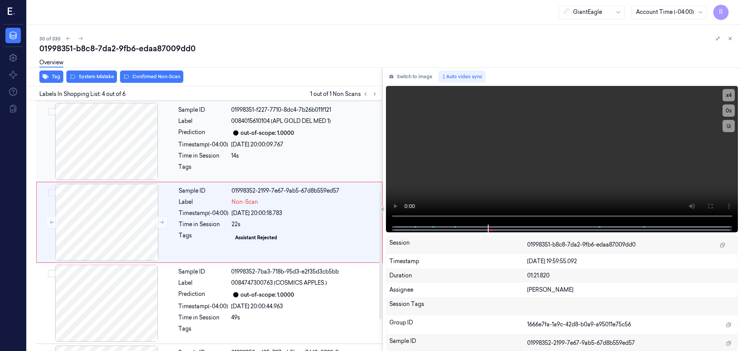
scroll to position [158, 0]
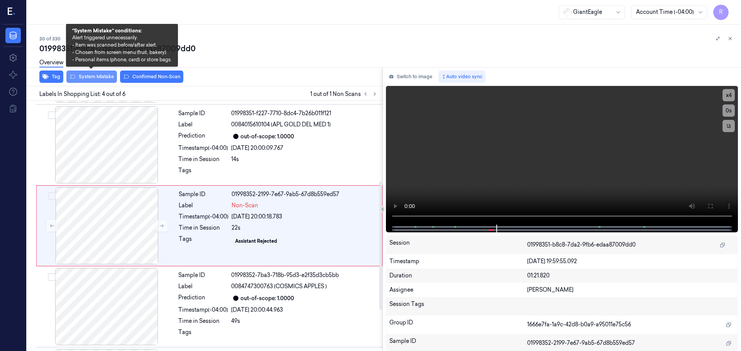
click at [91, 77] on button "System Mistake" at bounding box center [91, 77] width 51 height 12
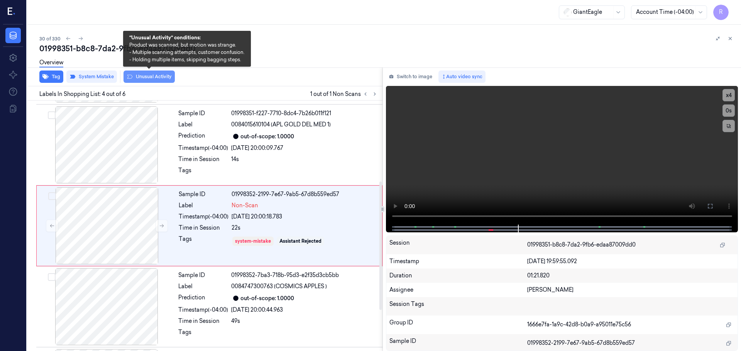
click at [160, 78] on button "Unusual Activity" at bounding box center [148, 77] width 51 height 12
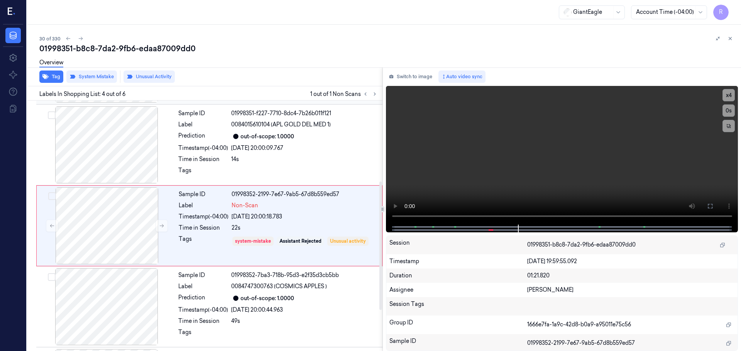
drag, startPoint x: 237, startPoint y: 150, endPoint x: 256, endPoint y: 167, distance: 25.9
click at [237, 150] on div "[DATE] 20:00:09.767" at bounding box center [304, 148] width 147 height 8
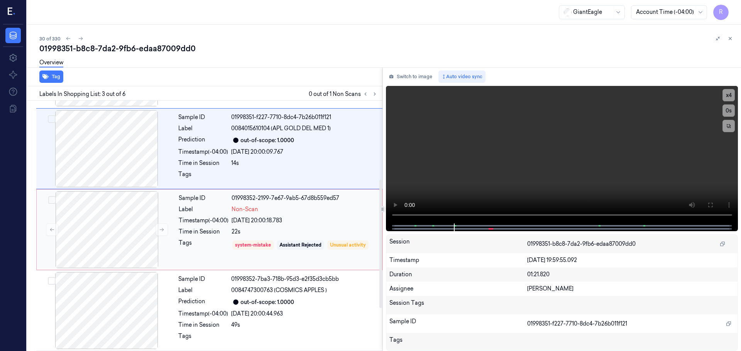
click at [223, 240] on div "Tags" at bounding box center [204, 245] width 50 height 12
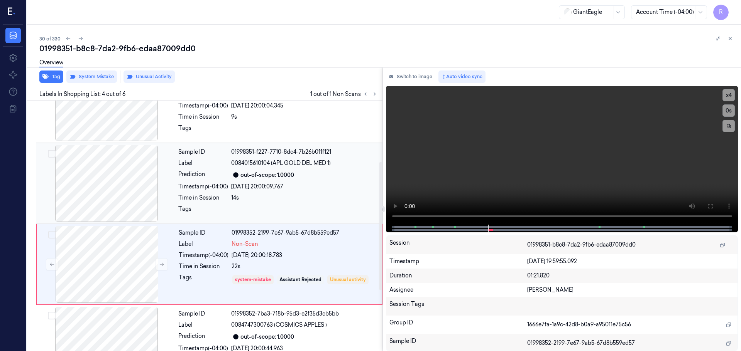
click at [247, 176] on div "out-of-scope: 1.0000" at bounding box center [267, 175] width 54 height 8
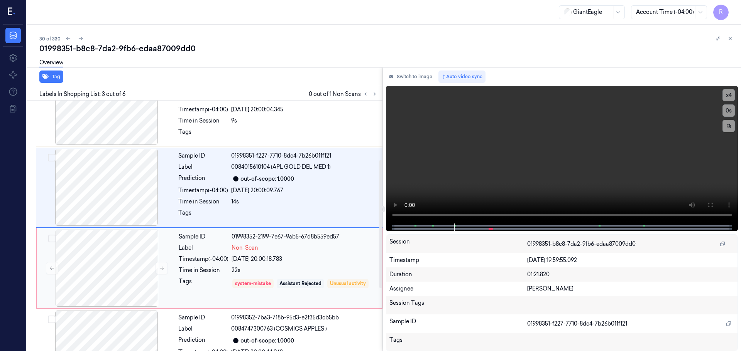
click at [263, 257] on div "[DATE] 20:00:18.783" at bounding box center [304, 259] width 146 height 8
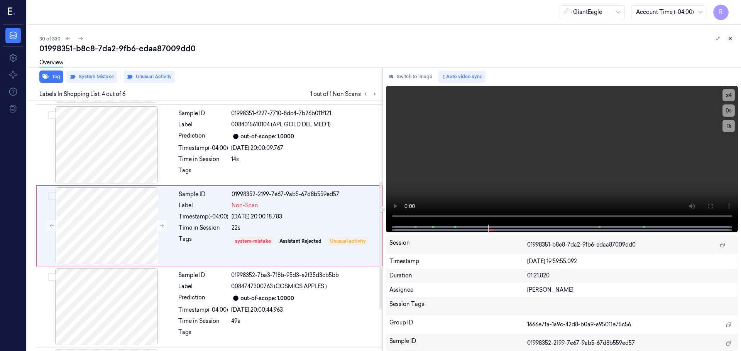
click at [729, 42] on button at bounding box center [729, 38] width 9 height 9
